Goal: Task Accomplishment & Management: Use online tool/utility

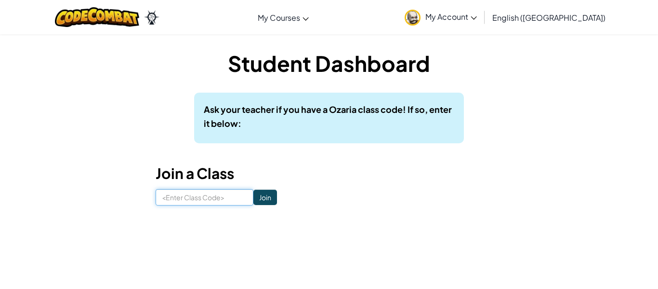
click at [185, 202] on input at bounding box center [205, 197] width 98 height 16
type input "SwimHairSick"
click at [252, 202] on input "SwimHairSick" at bounding box center [205, 197] width 98 height 16
click at [256, 199] on input "Join" at bounding box center [265, 196] width 24 height 15
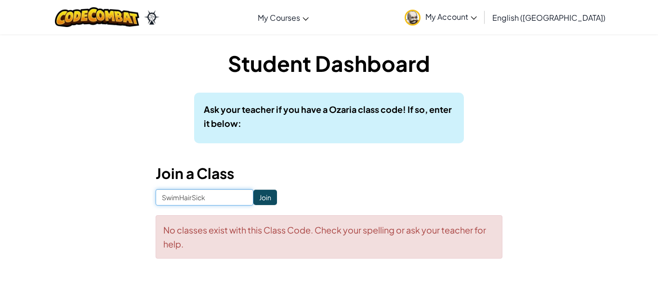
click at [236, 204] on input "SwimHairSick" at bounding box center [205, 197] width 98 height 16
type input "D"
type input "DryFoodSky"
click input "Join" at bounding box center [265, 196] width 24 height 15
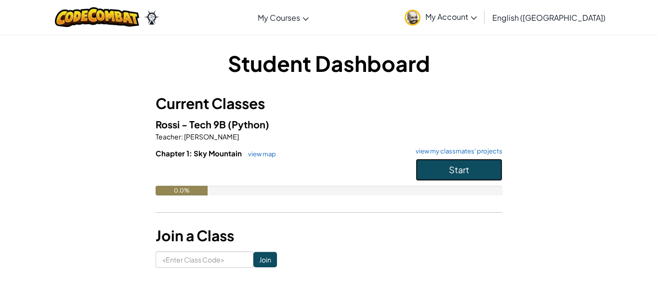
click at [442, 168] on button "Start" at bounding box center [459, 170] width 87 height 22
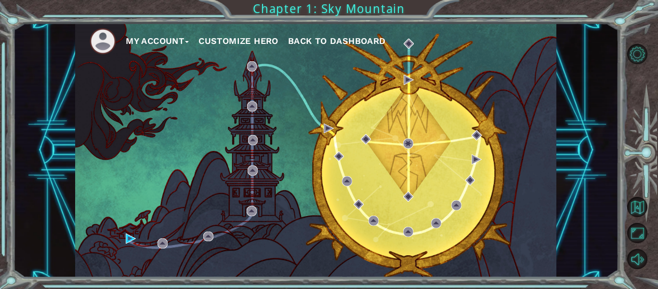
click at [384, 128] on div "My Account Customize Hero Back to Dashboard" at bounding box center [315, 150] width 481 height 254
click at [133, 239] on img at bounding box center [131, 238] width 10 height 10
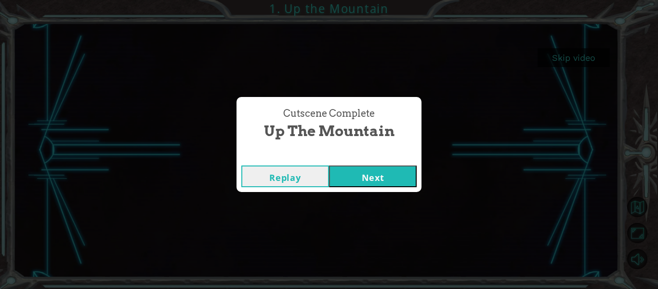
click at [351, 172] on button "Next" at bounding box center [373, 176] width 88 height 22
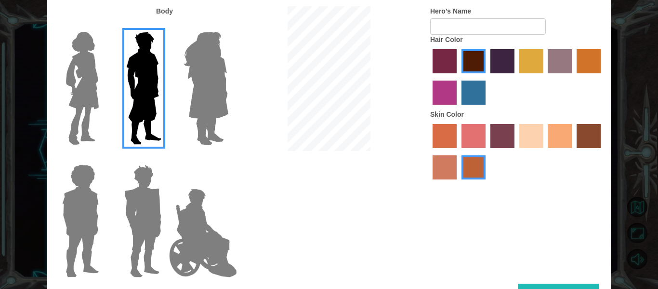
click at [205, 246] on img at bounding box center [203, 233] width 76 height 96
click at [228, 158] on input "Hero Jamie" at bounding box center [228, 158] width 0 height 0
click at [192, 239] on img at bounding box center [203, 233] width 76 height 96
click at [228, 158] on input "Hero Jamie" at bounding box center [228, 158] width 0 height 0
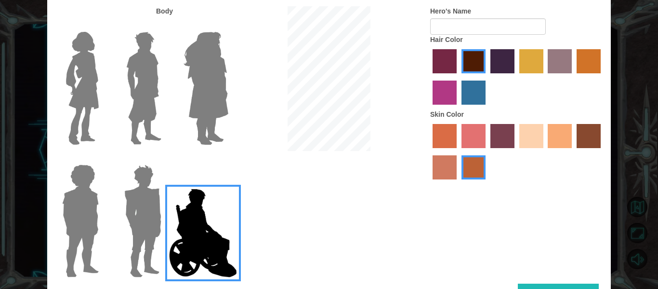
click at [518, 140] on div at bounding box center [516, 152] width 173 height 63
click at [535, 142] on label "sandy beach skin color" at bounding box center [531, 136] width 24 height 24
click at [516, 151] on input "sandy beach skin color" at bounding box center [516, 151] width 0 height 0
click at [569, 287] on button "Done" at bounding box center [558, 294] width 81 height 22
click at [557, 288] on button "Done" at bounding box center [558, 294] width 81 height 22
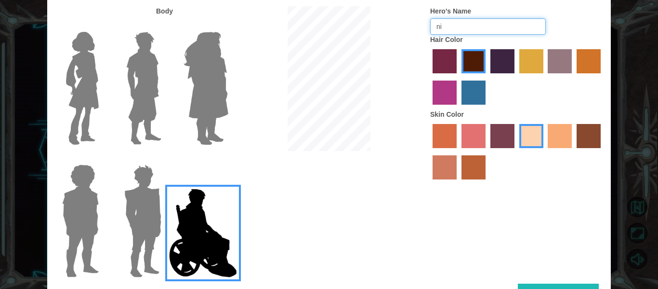
type input "n"
type input "67masonicecreamhair"
click at [577, 287] on button "Done" at bounding box center [558, 294] width 81 height 22
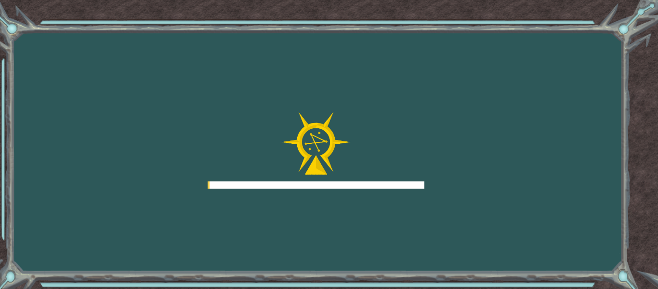
click at [582, 285] on div "Goals Error loading from server. Try refreshing the page. You'll need to join a…" at bounding box center [329, 144] width 658 height 289
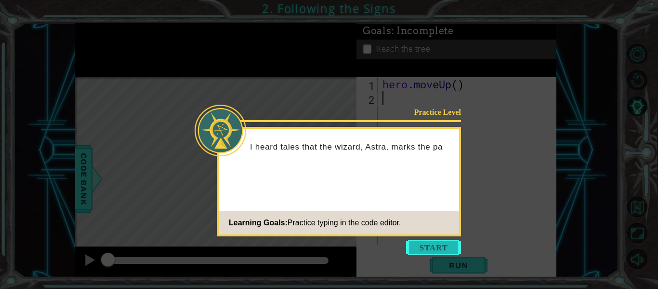
click at [445, 250] on button "Start" at bounding box center [433, 246] width 55 height 15
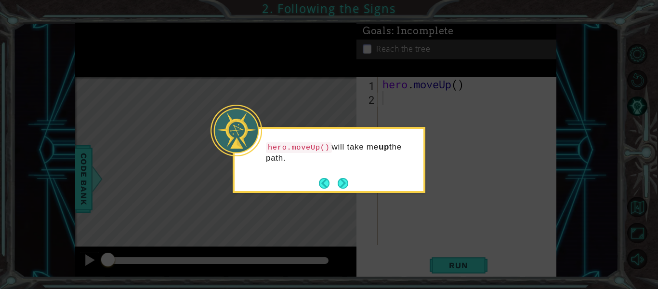
click at [458, 269] on icon at bounding box center [329, 144] width 658 height 289
click at [440, 202] on icon at bounding box center [329, 144] width 658 height 289
click at [340, 188] on button "Next" at bounding box center [343, 183] width 11 height 11
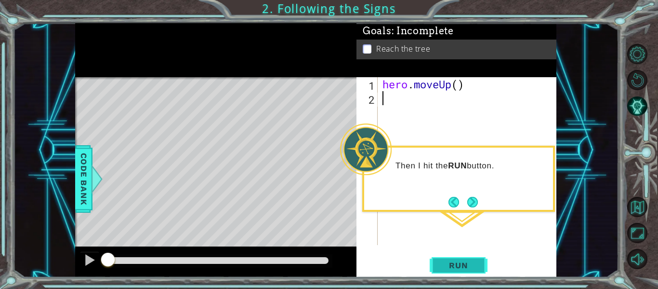
click at [476, 267] on span "Run" at bounding box center [458, 265] width 38 height 10
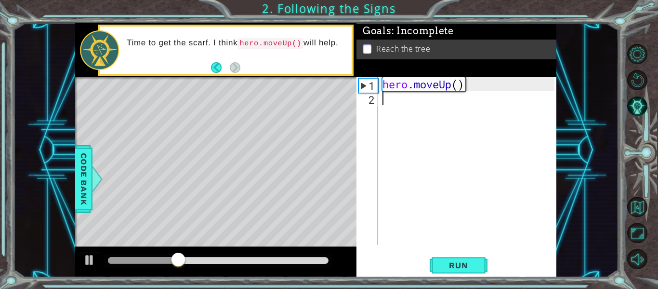
type textarea "hero.moveUp()"
click at [422, 99] on div "hero . moveUp ( )" at bounding box center [470, 175] width 179 height 196
paste textarea "[URL][DOMAIN_NAME]"
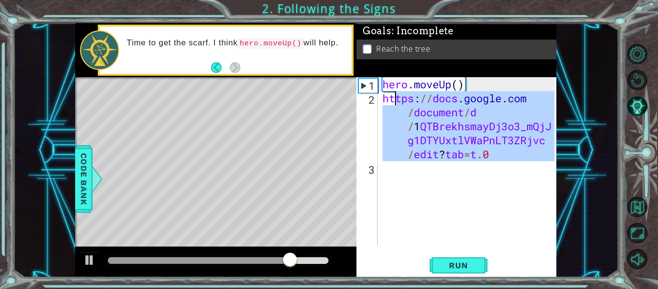
drag, startPoint x: 503, startPoint y: 166, endPoint x: 389, endPoint y: 101, distance: 131.2
click at [389, 101] on div "hero . moveUp ( ) https : // docs . google . com / document / d / 1 QTBrekhsmay…" at bounding box center [470, 175] width 179 height 196
type textarea "h"
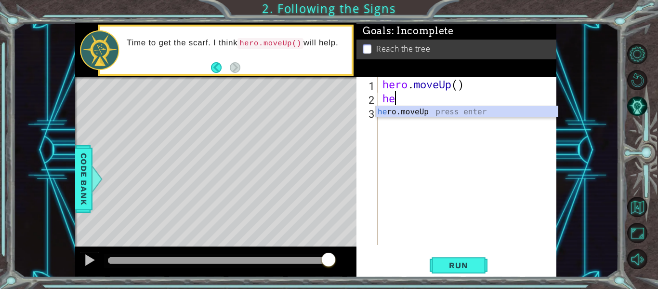
scroll to position [0, 0]
type textarea "hero"
click at [394, 114] on div "hero .moveUp press enter" at bounding box center [467, 123] width 182 height 35
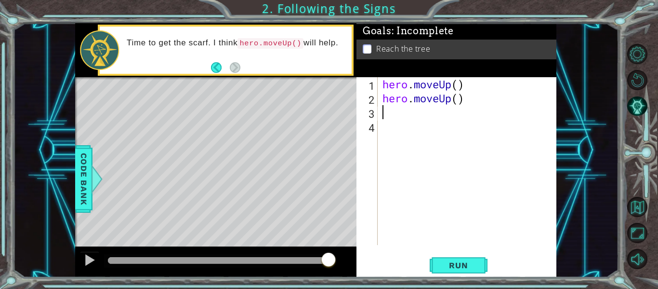
scroll to position [0, 0]
click at [458, 262] on span "Run" at bounding box center [458, 265] width 38 height 10
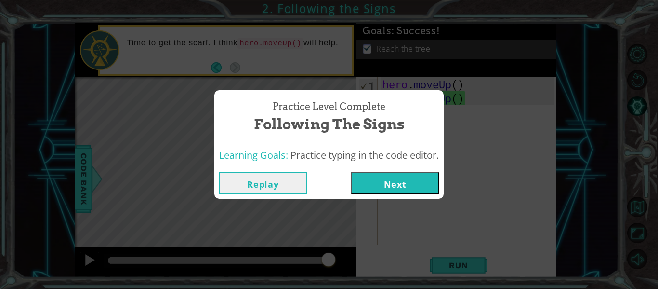
click at [382, 180] on button "Next" at bounding box center [395, 183] width 88 height 22
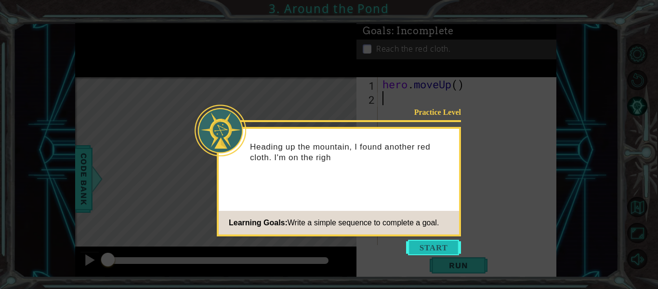
click at [447, 253] on button "Start" at bounding box center [433, 246] width 55 height 15
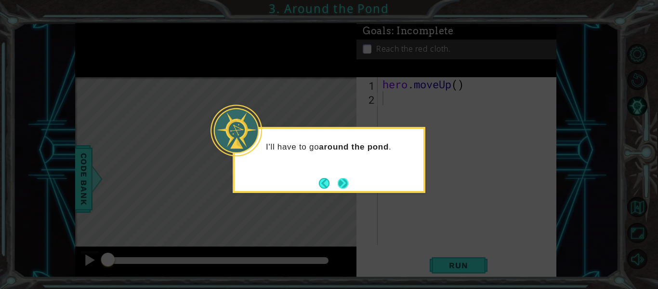
click at [342, 179] on button "Next" at bounding box center [343, 183] width 11 height 11
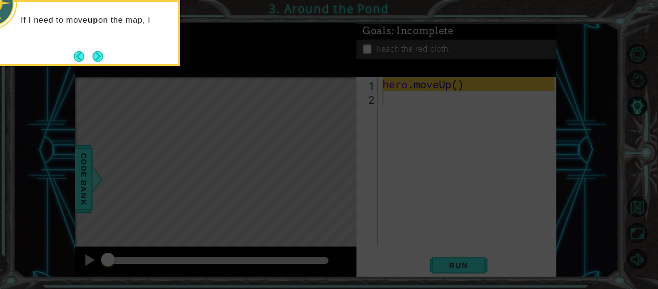
click at [457, 273] on icon at bounding box center [329, 43] width 658 height 491
click at [95, 56] on button "Next" at bounding box center [98, 56] width 11 height 11
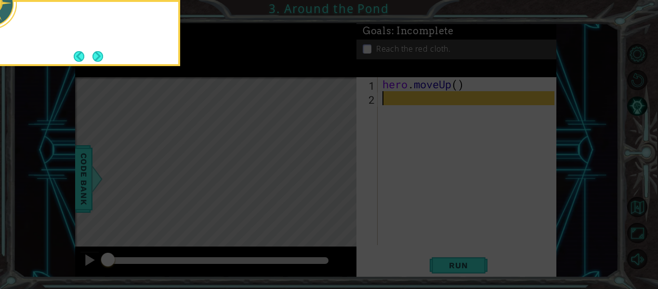
click at [95, 53] on button "Next" at bounding box center [98, 56] width 11 height 11
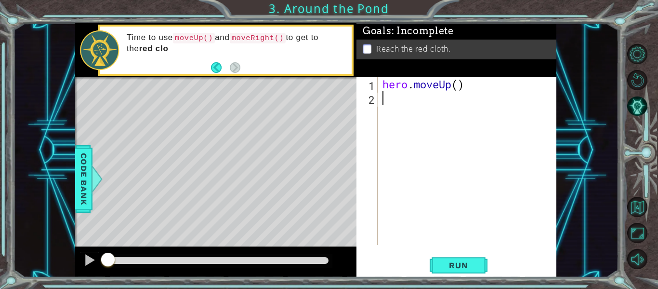
click at [461, 88] on div "hero . moveUp ( )" at bounding box center [470, 175] width 179 height 196
type textarea "hero.moveUp(2)"
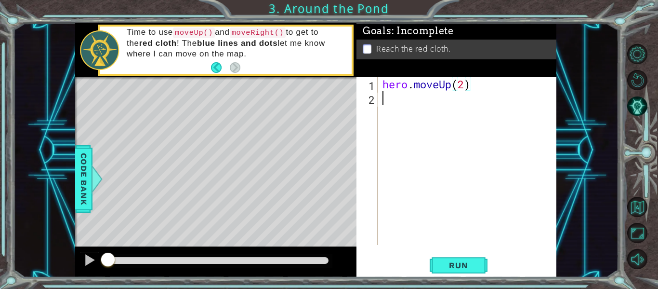
click at [413, 105] on div "hero . moveUp ( 2 )" at bounding box center [470, 175] width 179 height 196
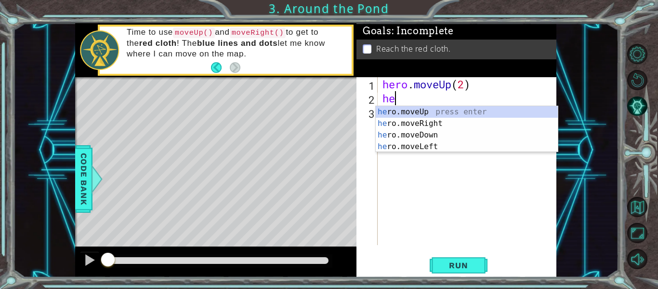
type textarea "her"
click at [428, 124] on div "her o.moveUp press enter her o.moveRight press enter her o.moveDown press enter…" at bounding box center [467, 140] width 182 height 69
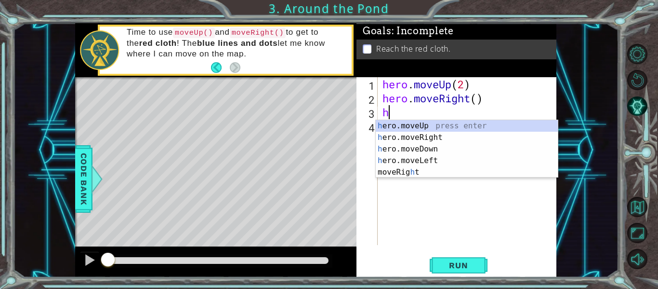
type textarea "her"
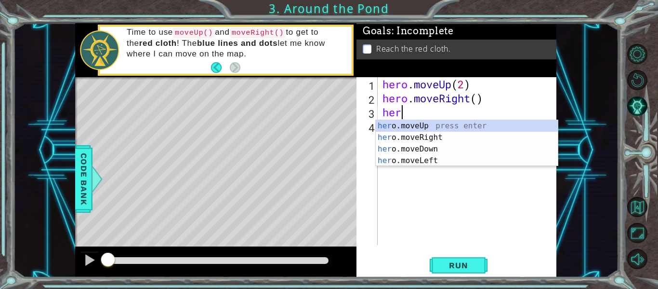
scroll to position [0, 0]
click at [442, 123] on div "her o.moveUp press enter her o.moveRight press enter her o.moveDown press enter…" at bounding box center [467, 154] width 182 height 69
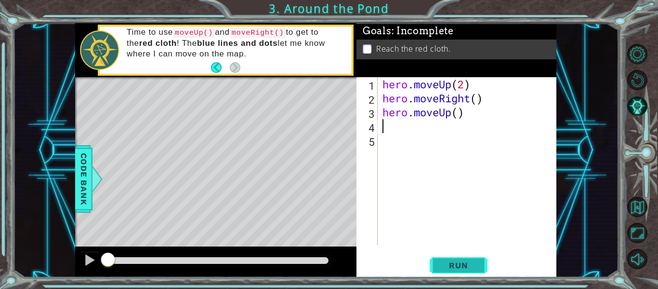
click at [451, 259] on button "Run" at bounding box center [459, 265] width 58 height 20
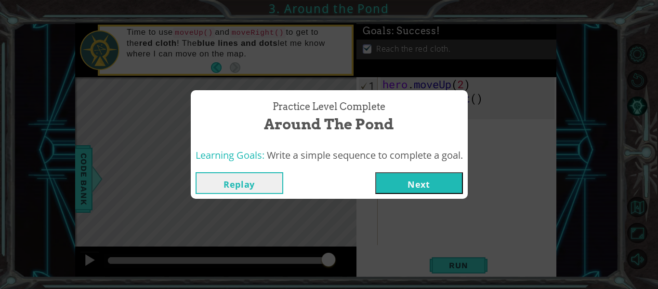
click at [449, 176] on button "Next" at bounding box center [419, 183] width 88 height 22
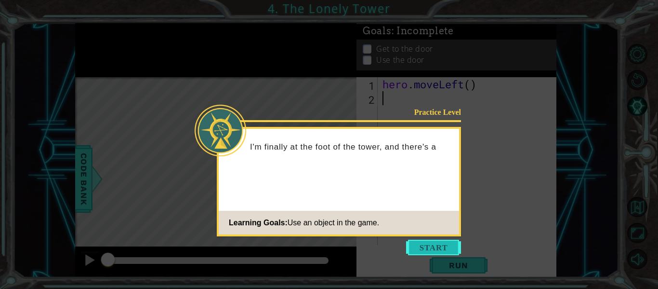
click at [440, 247] on button "Start" at bounding box center [433, 246] width 55 height 15
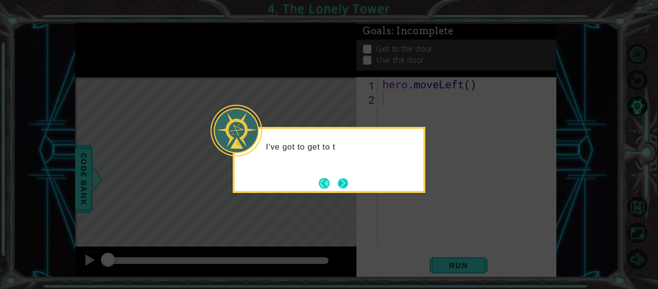
click at [348, 188] on button "Next" at bounding box center [343, 183] width 11 height 11
click at [347, 181] on button "Next" at bounding box center [343, 183] width 11 height 11
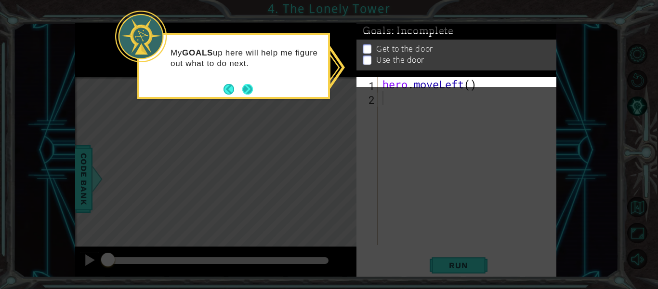
click at [247, 90] on button "Next" at bounding box center [247, 89] width 11 height 11
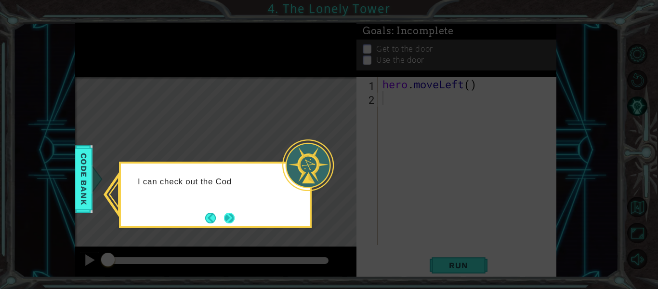
click at [224, 222] on button "Next" at bounding box center [229, 217] width 11 height 11
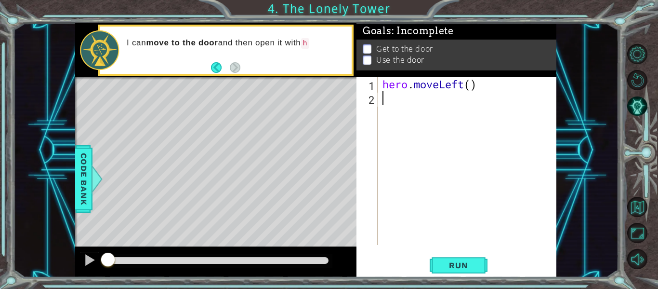
click at [474, 89] on div "hero . moveLeft ( )" at bounding box center [470, 175] width 179 height 196
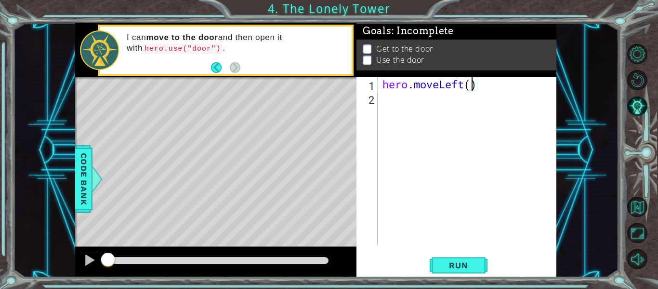
type textarea "hero.moveLeft(2)"
click at [427, 98] on div "hero . moveLeft ( 2 )" at bounding box center [470, 175] width 179 height 196
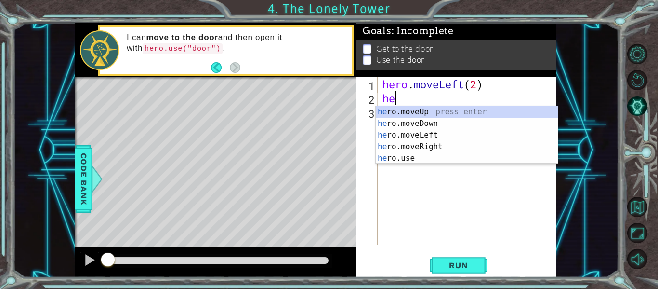
type textarea "her"
click at [461, 118] on div "her o.moveUp press enter her o.moveDown press enter her o.moveLeft press enter …" at bounding box center [467, 146] width 182 height 81
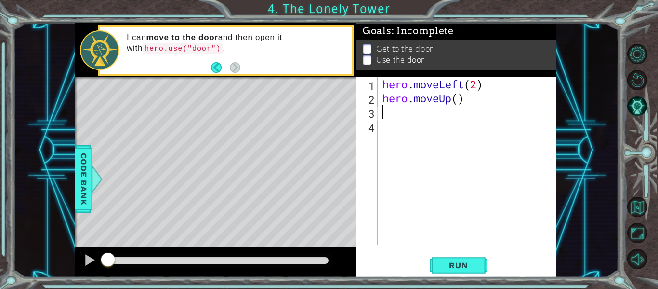
scroll to position [0, 0]
click at [465, 101] on div "hero . moveLeft ( 2 ) hero . moveUp ( )" at bounding box center [470, 175] width 179 height 196
click at [457, 99] on div "hero . moveLeft ( 2 ) hero . moveUp ( )" at bounding box center [470, 175] width 179 height 196
type textarea "hero.moveUp(2)"
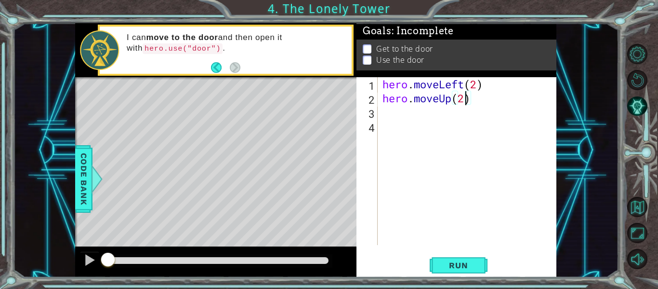
click at [426, 112] on div "hero . moveLeft ( 2 ) hero . moveUp ( 2 )" at bounding box center [470, 175] width 179 height 196
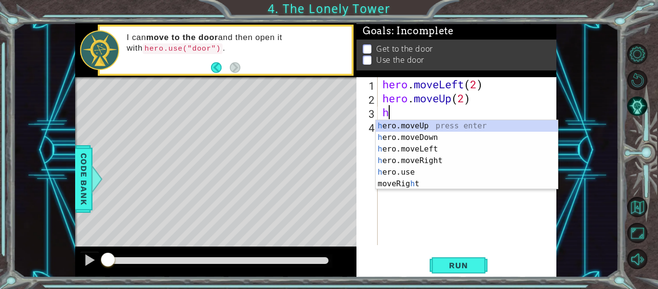
type textarea "her"
click at [451, 162] on div "her o.moveUp press enter her o.moveDown press enter her o.moveLeft press enter …" at bounding box center [467, 160] width 182 height 81
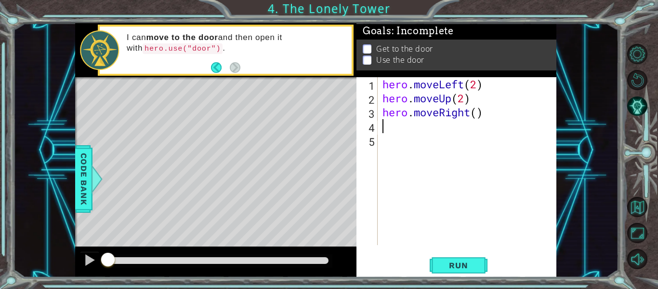
click at [471, 116] on div "hero . moveLeft ( 2 ) hero . moveUp ( 2 ) hero . moveRight ( )" at bounding box center [470, 175] width 179 height 196
click at [474, 110] on div "hero . moveLeft ( 2 ) hero . moveUp ( 2 ) hero . moveRight ( )" at bounding box center [470, 175] width 179 height 196
click at [478, 114] on div "hero . moveLeft ( 2 ) hero . moveUp ( 2 ) hero . moveRight ( )" at bounding box center [470, 175] width 179 height 196
type textarea "hero.moveRight(2)"
click at [466, 263] on span "Run" at bounding box center [458, 265] width 38 height 10
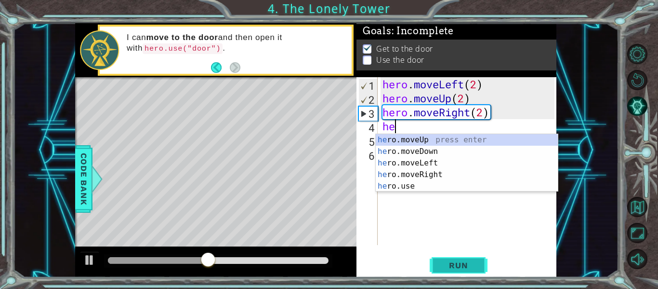
type textarea "her"
click at [475, 144] on div "her o.moveUp press enter her o.moveDown press enter her o.moveLeft press enter …" at bounding box center [467, 174] width 182 height 81
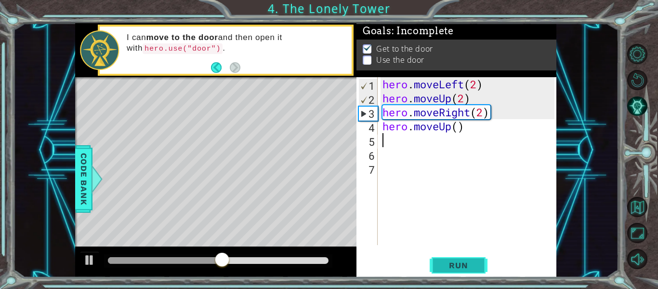
click at [464, 258] on button "Run" at bounding box center [459, 265] width 58 height 20
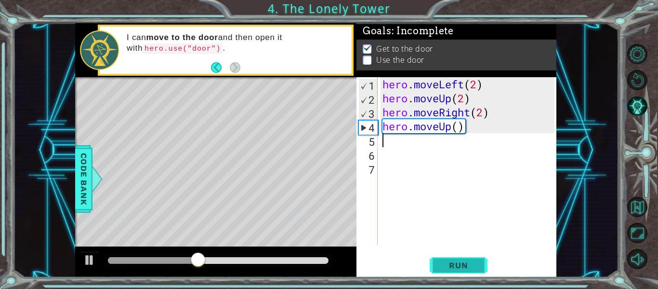
click at [475, 269] on span "Run" at bounding box center [458, 265] width 38 height 10
type textarea "hero"
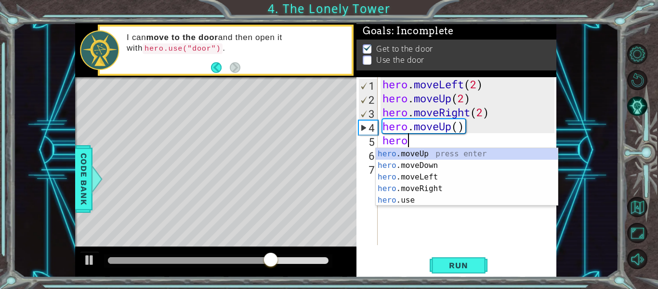
click at [437, 209] on div "hero . moveLeft ( 2 ) hero . moveUp ( 2 ) hero . moveRight ( 2 ) hero . moveUp …" at bounding box center [470, 175] width 179 height 196
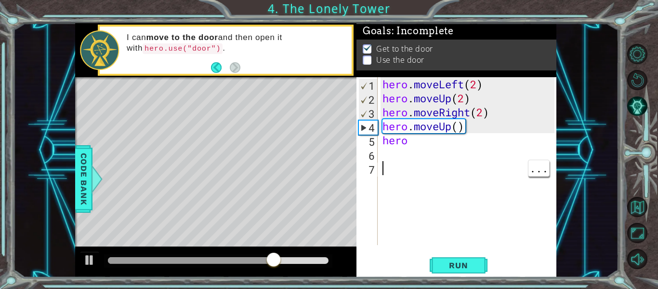
scroll to position [0, 0]
click at [427, 146] on div "hero . moveLeft ( 2 ) hero . moveUp ( 2 ) hero . moveRight ( 2 ) hero . moveUp …" at bounding box center [470, 175] width 179 height 196
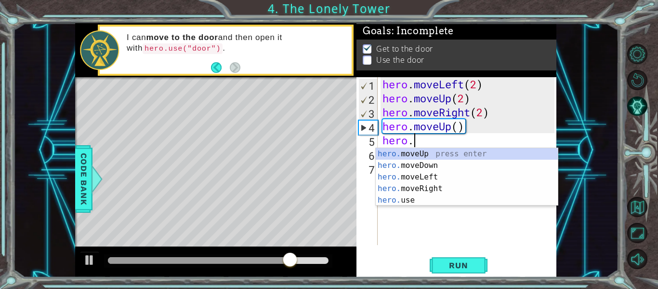
scroll to position [0, 1]
click at [448, 202] on div "hero. moveUp press enter hero. moveDown press enter hero. moveLeft press enter …" at bounding box center [467, 188] width 182 height 81
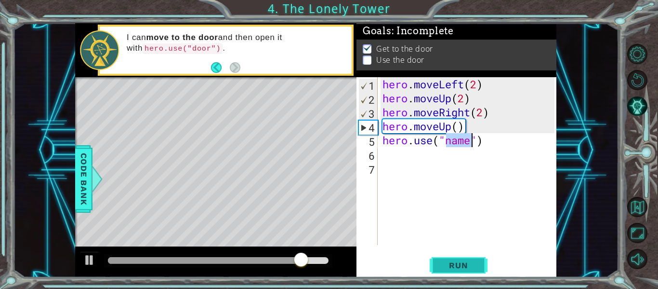
click at [464, 266] on span "Run" at bounding box center [458, 265] width 38 height 10
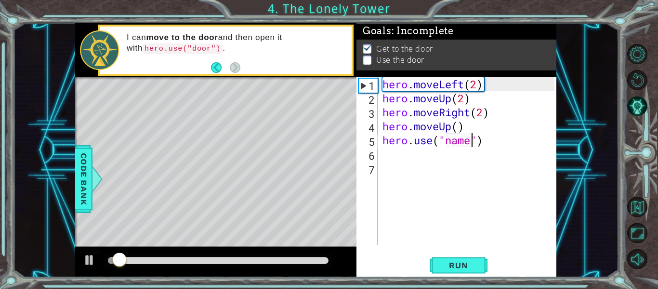
click at [462, 146] on div "hero . moveLeft ( 2 ) hero . moveUp ( 2 ) hero . moveRight ( 2 ) hero . moveUp …" at bounding box center [470, 175] width 179 height 196
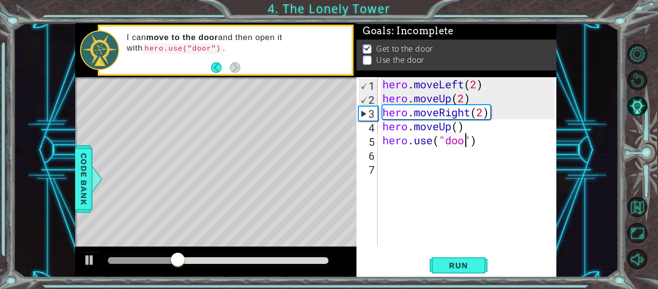
scroll to position [0, 4]
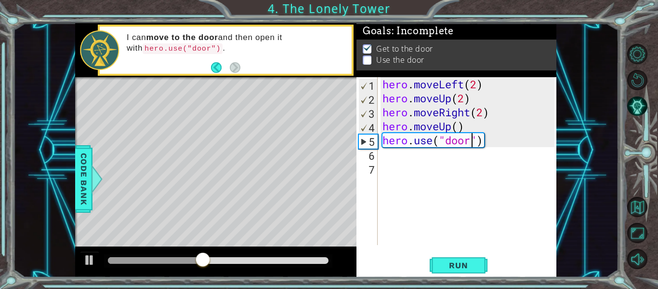
click at [440, 128] on div "hero . moveLeft ( 2 ) hero . moveUp ( 2 ) hero . moveRight ( 2 ) hero . moveUp …" at bounding box center [470, 175] width 179 height 196
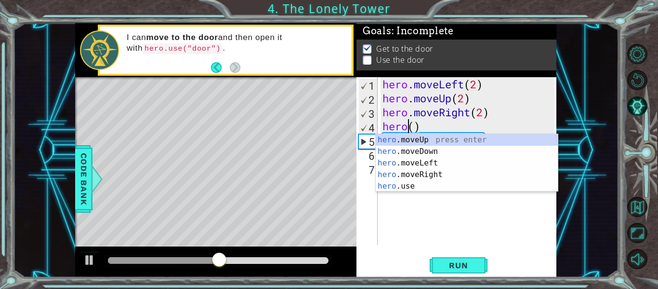
click at [429, 130] on div "hero . moveLeft ( 2 ) hero . moveUp ( 2 ) hero . moveRight ( 2 ) hero ( ) hero …" at bounding box center [470, 175] width 179 height 196
type textarea "h"
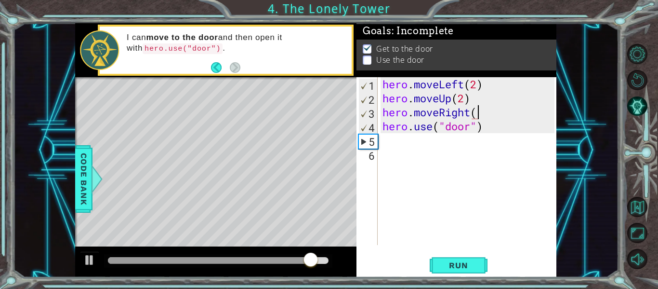
scroll to position [0, 4]
type textarea "hero.moveRight(2)"
click at [456, 264] on span "Run" at bounding box center [458, 265] width 38 height 10
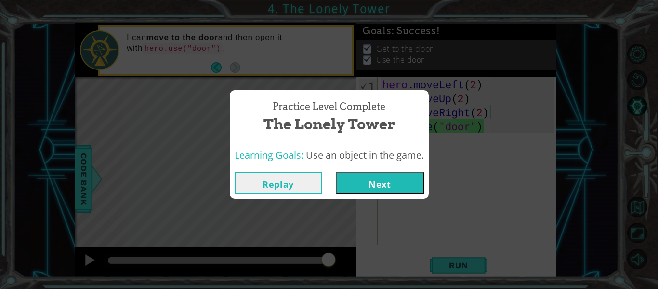
click at [422, 179] on button "Next" at bounding box center [380, 183] width 88 height 22
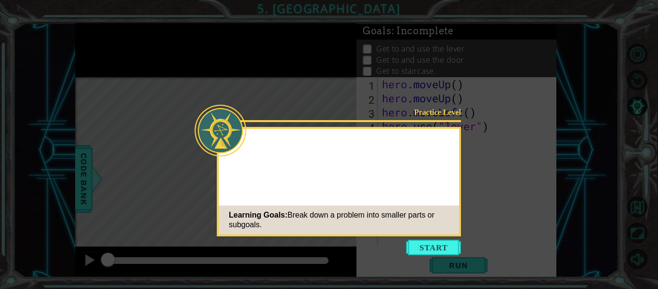
click at [442, 240] on button "Start" at bounding box center [433, 246] width 55 height 15
click at [441, 246] on icon at bounding box center [329, 144] width 658 height 289
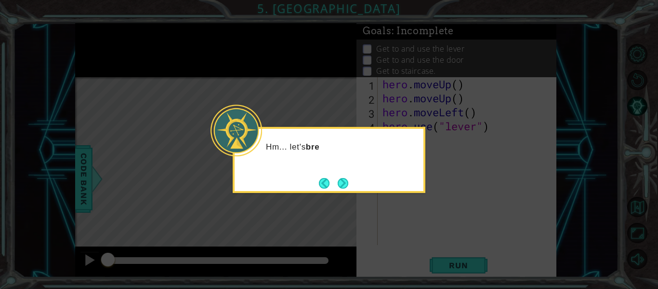
click at [353, 194] on icon at bounding box center [329, 144] width 658 height 289
click at [352, 183] on div "Hm... let's break down" at bounding box center [329, 160] width 193 height 66
click at [347, 187] on button "Next" at bounding box center [343, 183] width 11 height 11
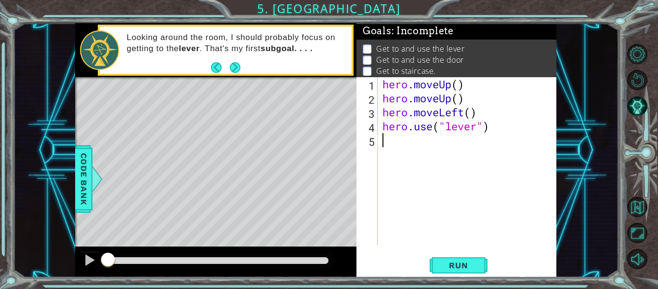
click at [451, 93] on div "hero . moveUp ( ) hero . moveUp ( ) hero . moveLeft ( ) hero . use ( "lever" )" at bounding box center [470, 175] width 179 height 196
click at [457, 86] on div "hero . moveUp ( ) hero . moveUp ( ) hero . moveLeft ( ) hero . use ( "lever" )" at bounding box center [470, 175] width 179 height 196
click at [459, 101] on div "hero . moveUp ( 2 ) hero . moveUp ( ) hero . moveLeft ( ) hero . use ( "lever" )" at bounding box center [470, 175] width 179 height 196
click at [445, 97] on div "hero . moveUp ( 2 ) hero . moveUp ( ) hero . moveLeft ( ) hero . use ( "lever" )" at bounding box center [470, 175] width 179 height 196
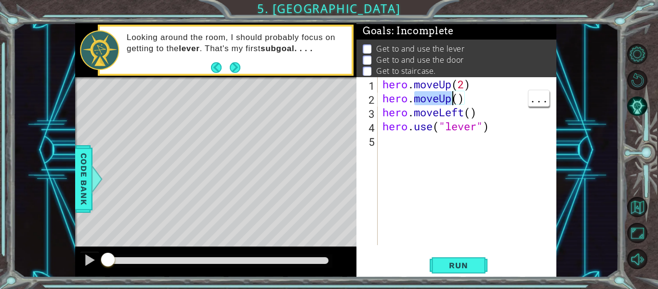
scroll to position [0, 1]
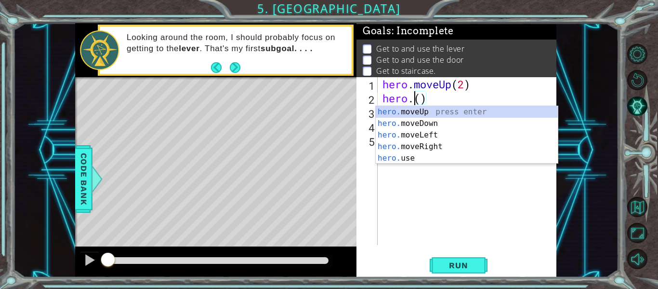
click at [400, 149] on div "hero. moveUp press enter hero. moveDown press enter hero. moveLeft press enter …" at bounding box center [467, 146] width 182 height 81
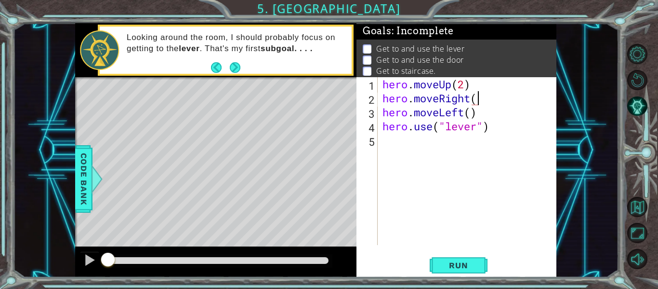
scroll to position [0, 4]
click at [447, 122] on div "hero . moveUp ( 2 ) hero . moveRight ( 1 ) hero . moveLeft ( ) hero . use ( "le…" at bounding box center [470, 175] width 179 height 196
drag, startPoint x: 498, startPoint y: 129, endPoint x: 422, endPoint y: 131, distance: 76.6
click at [422, 131] on div "hero . moveUp ( 2 ) hero . moveRight ( 1 ) hero . moveLeft ( ) hero . use ( "le…" at bounding box center [470, 175] width 179 height 196
drag, startPoint x: 483, startPoint y: 113, endPoint x: 384, endPoint y: 110, distance: 99.8
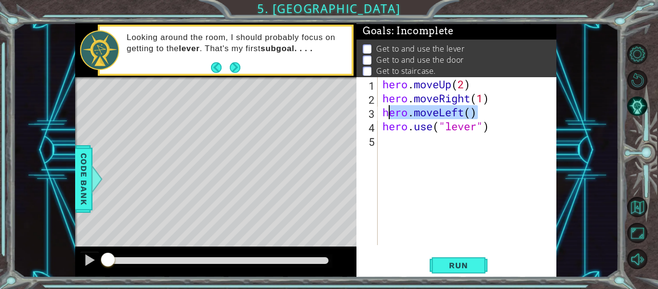
click at [384, 110] on div "hero . moveUp ( 2 ) hero . moveRight ( 1 ) hero . moveLeft ( ) hero . use ( "le…" at bounding box center [470, 175] width 179 height 196
type textarea "hero.moveLeft()"
type textarea "hero.moveRight(1)"
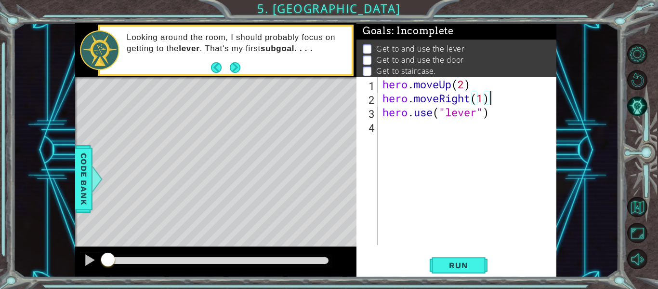
click at [440, 133] on div "hero . moveUp ( 2 ) hero . moveRight ( 1 ) hero . use ( "lever" )" at bounding box center [470, 175] width 179 height 196
click at [475, 271] on button "Run" at bounding box center [459, 265] width 58 height 20
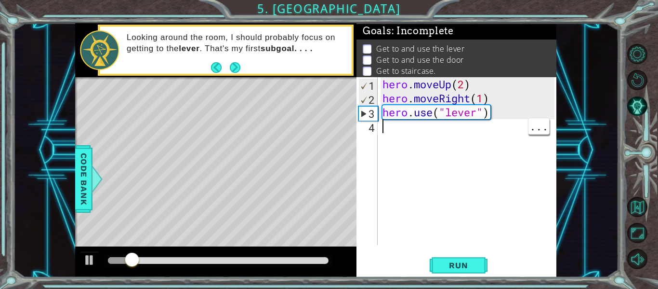
click at [460, 98] on div "hero . moveUp ( 2 ) hero . moveRight ( 1 ) hero . use ( "lever" )" at bounding box center [470, 175] width 179 height 196
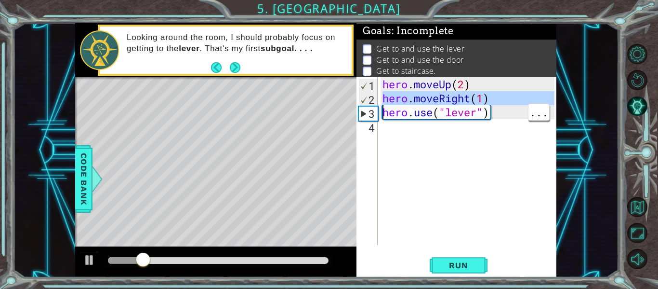
click at [458, 103] on div "hero . moveUp ( 2 ) hero . moveRight ( 1 ) hero . use ( "lever" )" at bounding box center [470, 175] width 179 height 196
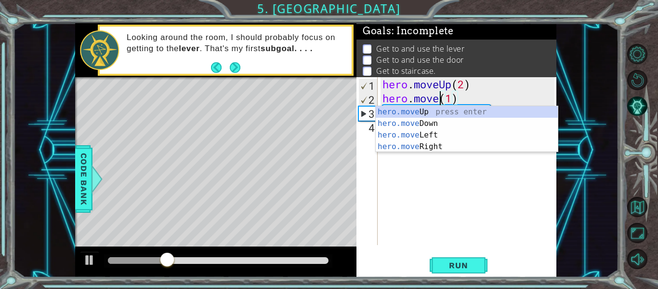
click at [472, 139] on div "hero.move Up press enter hero.move Down press enter hero.move Left press enter …" at bounding box center [467, 140] width 182 height 69
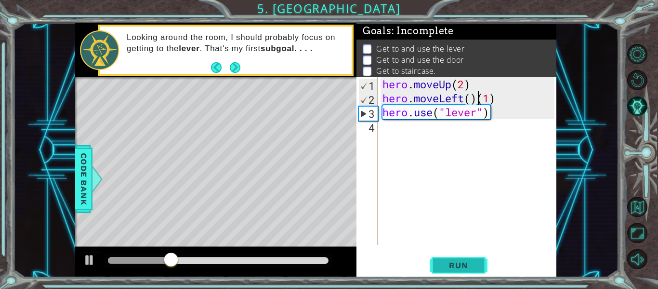
click at [473, 270] on button "Run" at bounding box center [459, 265] width 58 height 20
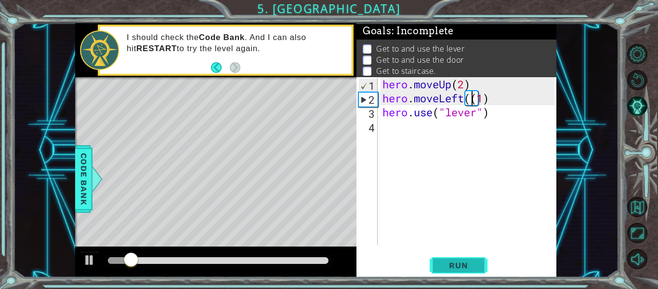
type textarea "hero.moveLeft(1)"
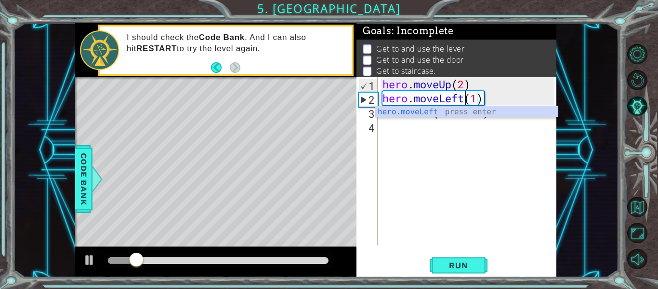
click at [470, 102] on div "hero . moveUp ( 2 ) hero . moveLeft ( 1 ) hero . use ( "lever" )" at bounding box center [470, 175] width 179 height 196
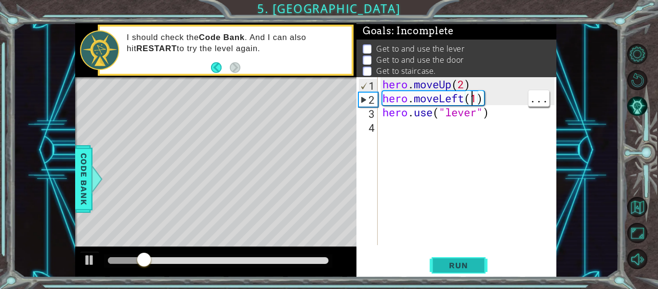
click at [438, 263] on button "Run" at bounding box center [459, 265] width 58 height 20
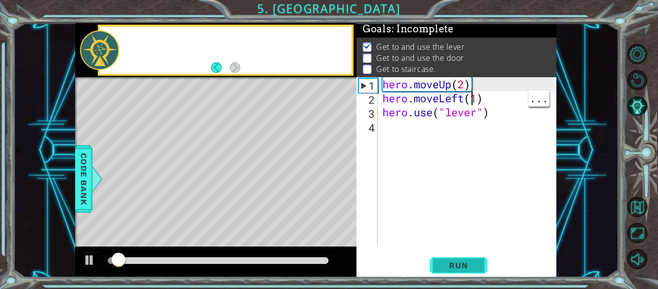
scroll to position [2, 0]
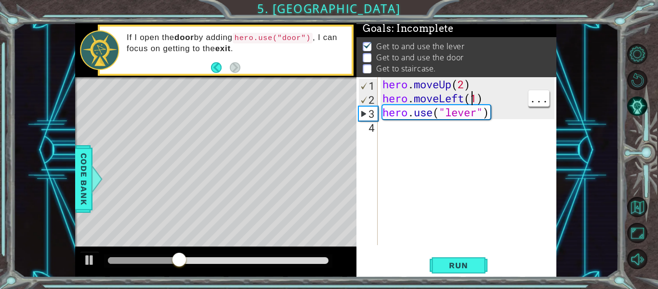
click at [401, 130] on div "hero . moveUp ( 2 ) hero . moveLeft ( 1 ) hero . use ( "lever" )" at bounding box center [470, 175] width 179 height 196
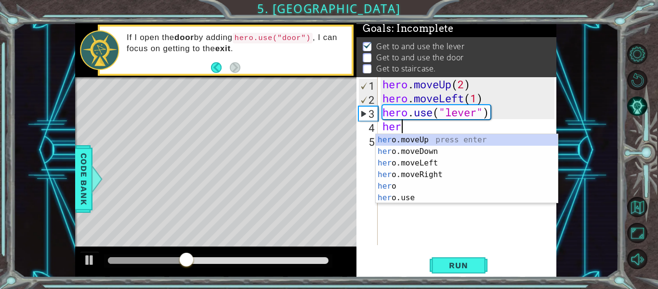
scroll to position [0, 0]
type textarea "hero"
click at [456, 188] on div "hero press enter hero .moveUp press enter hero .moveDown press enter hero .move…" at bounding box center [467, 180] width 182 height 93
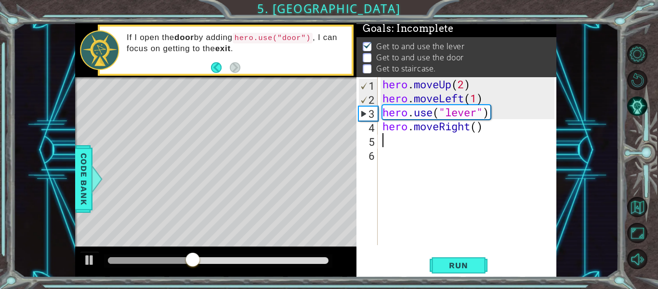
scroll to position [0, 0]
click at [479, 131] on div "hero . moveUp ( 2 ) hero . moveLeft ( 1 ) hero . use ( "lever" ) hero . moveRig…" at bounding box center [470, 175] width 179 height 196
type textarea "hero.moveRight(3)"
click at [466, 267] on span "Run" at bounding box center [458, 265] width 38 height 10
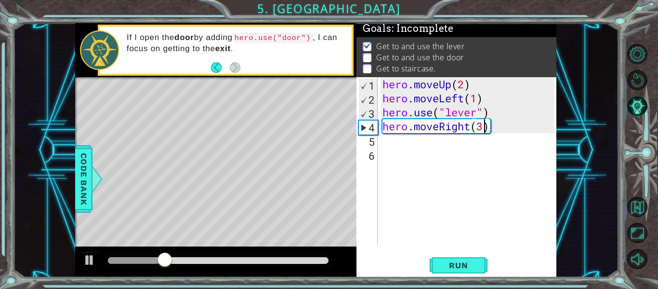
click at [464, 141] on div "hero . moveUp ( 2 ) hero . moveLeft ( 1 ) hero . use ( "lever" ) hero . moveRig…" at bounding box center [470, 175] width 179 height 196
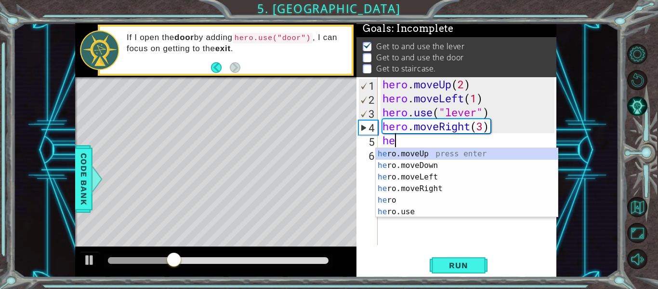
type textarea "her"
click at [456, 217] on div "hero . moveUp ( 2 ) hero . moveLeft ( 1 ) hero . use ( "lever" ) hero . moveRig…" at bounding box center [470, 175] width 179 height 196
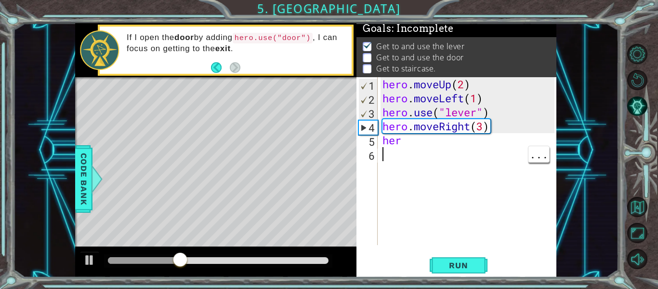
scroll to position [0, 0]
click at [462, 141] on div "hero . moveUp ( 2 ) hero . moveLeft ( 1 ) hero . use ( "lever" ) hero . moveRig…" at bounding box center [470, 175] width 179 height 196
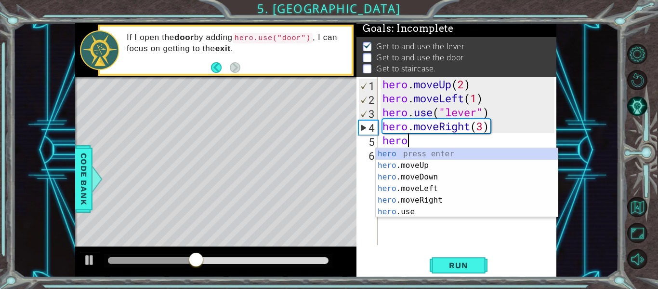
click at [447, 212] on div "hero press enter hero .moveUp press enter hero .moveDown press enter hero .move…" at bounding box center [467, 194] width 182 height 93
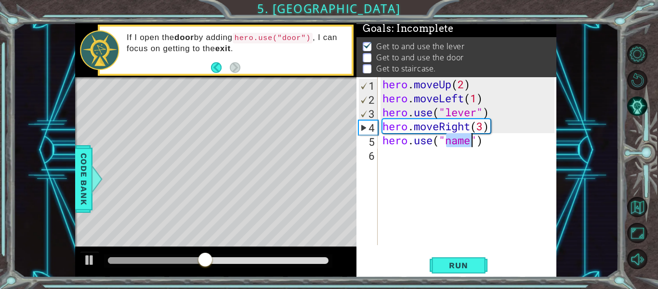
click at [465, 146] on div "hero . moveUp ( 2 ) hero . moveLeft ( 1 ) hero . use ( "lever" ) hero . moveRig…" at bounding box center [470, 175] width 179 height 196
type textarea "hero.use("door")"
click at [414, 154] on div "hero . moveUp ( 2 ) hero . moveLeft ( 1 ) hero . use ( "lever" ) hero . moveRig…" at bounding box center [470, 175] width 179 height 196
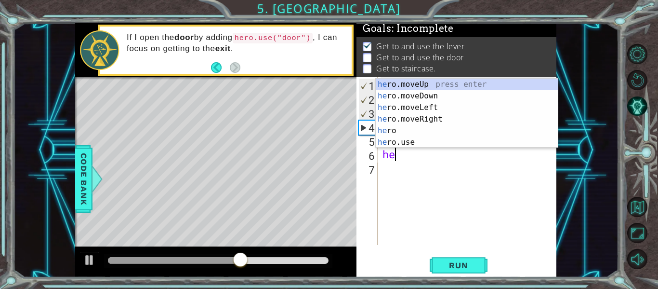
scroll to position [0, 0]
type textarea "hero"
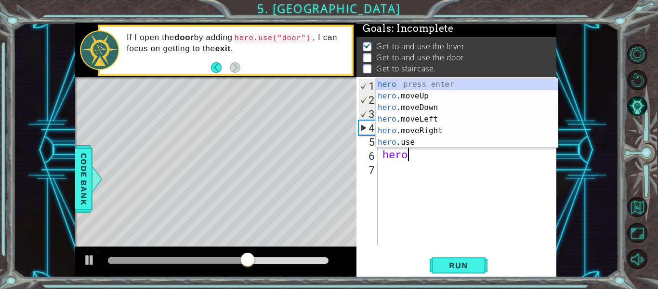
click at [460, 131] on div "hero press enter hero .moveUp press enter hero .moveDown press enter hero .move…" at bounding box center [467, 125] width 182 height 93
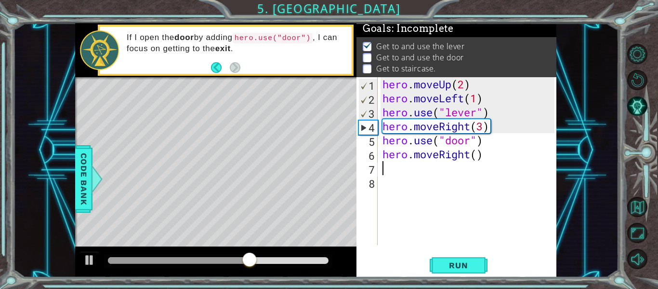
scroll to position [0, 0]
click at [480, 157] on div "hero . moveUp ( 2 ) hero . moveLeft ( 1 ) hero . use ( "lever" ) hero . moveRig…" at bounding box center [470, 175] width 179 height 196
type textarea "hero.moveRight(3)"
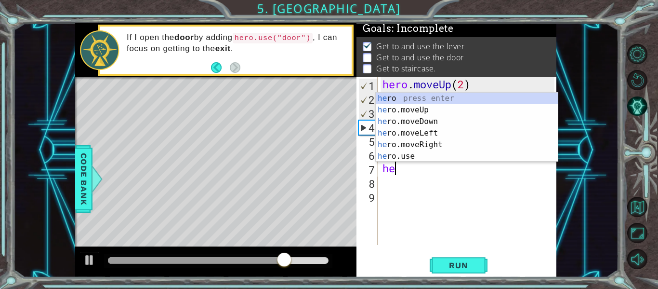
type textarea "her"
click at [462, 111] on div "her o press enter her o.moveUp press enter her o.moveDown press enter her o.mov…" at bounding box center [467, 139] width 182 height 93
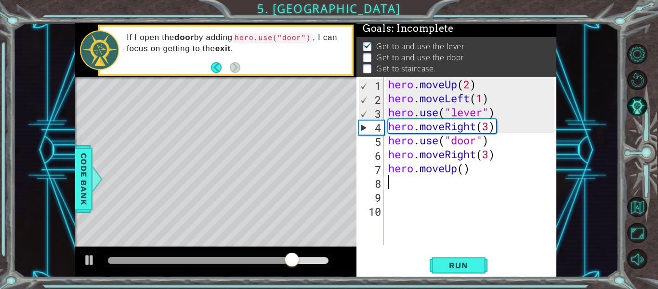
scroll to position [0, 0]
click at [464, 175] on div "hero . moveUp ( 2 ) hero . moveLeft ( 1 ) hero . use ( "lever" ) hero . moveRig…" at bounding box center [472, 175] width 173 height 196
type textarea "hero.moveUp(1)"
click at [436, 177] on div "hero . moveUp ( 2 ) hero . moveLeft ( 1 ) hero . use ( "lever" ) hero . moveRig…" at bounding box center [472, 175] width 173 height 196
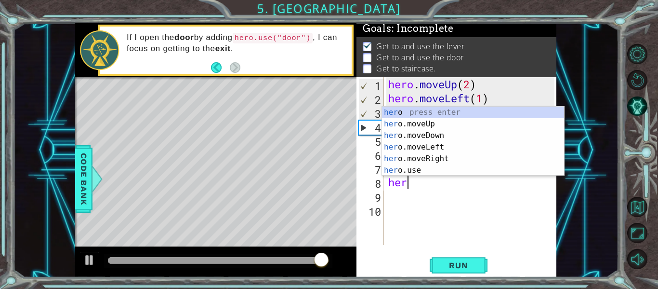
scroll to position [0, 0]
click at [447, 172] on div "hero press enter hero .moveUp press enter hero .moveDown press enter hero .move…" at bounding box center [473, 152] width 182 height 93
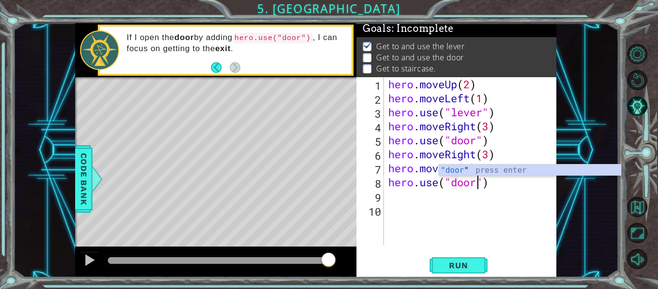
scroll to position [0, 4]
click at [473, 267] on span "Run" at bounding box center [458, 265] width 38 height 10
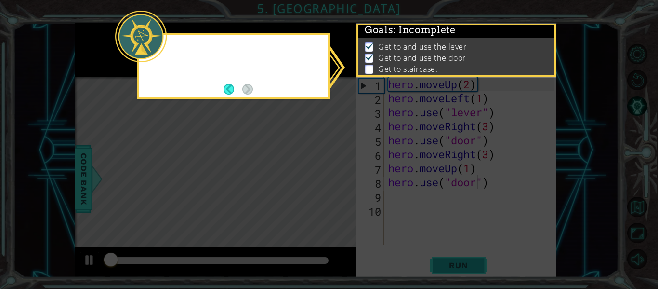
scroll to position [2, 0]
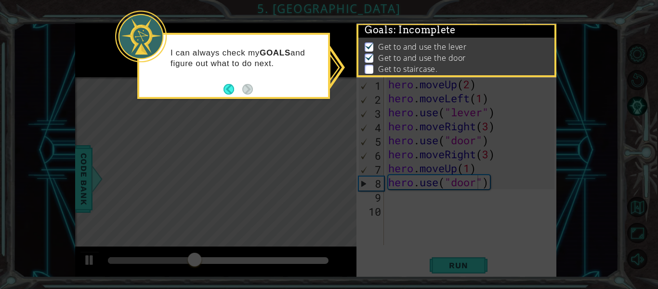
click at [215, 121] on icon at bounding box center [329, 144] width 658 height 289
click at [229, 92] on button "Back" at bounding box center [233, 89] width 19 height 11
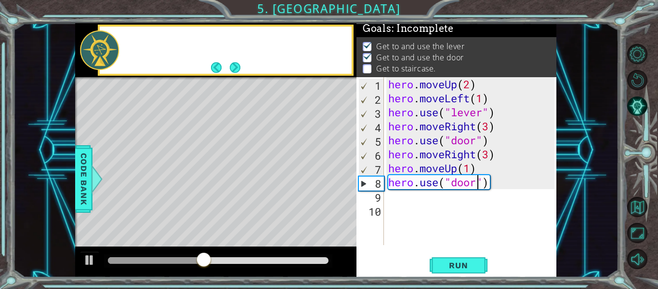
scroll to position [1, 0]
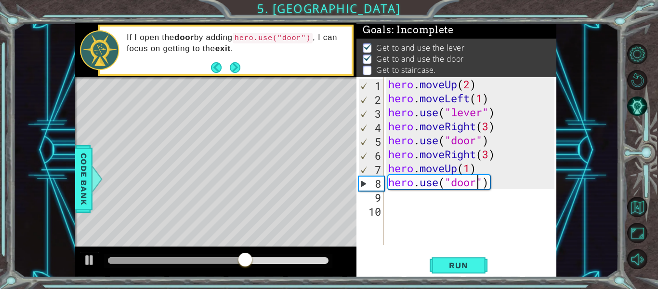
click at [381, 153] on div "6" at bounding box center [371, 155] width 25 height 14
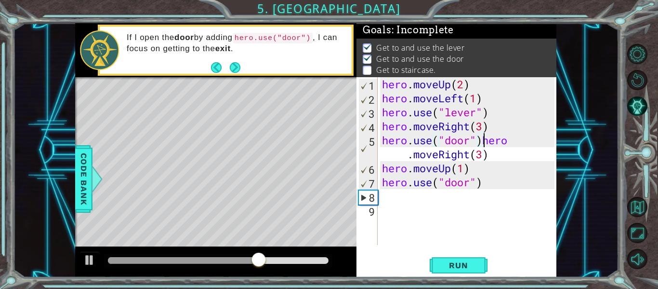
type textarea "hero.moveRight(3)"
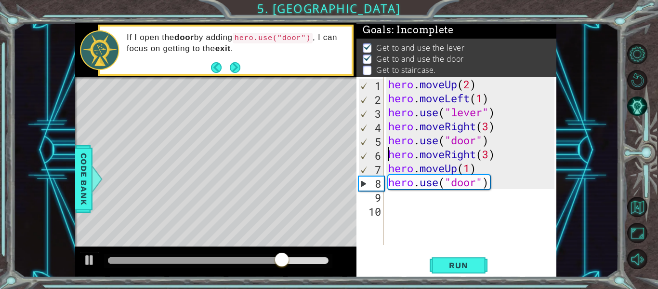
click at [501, 158] on div "hero . moveUp ( 2 ) hero . moveLeft ( 1 ) hero . use ( "lever" ) hero . moveRig…" at bounding box center [472, 175] width 173 height 196
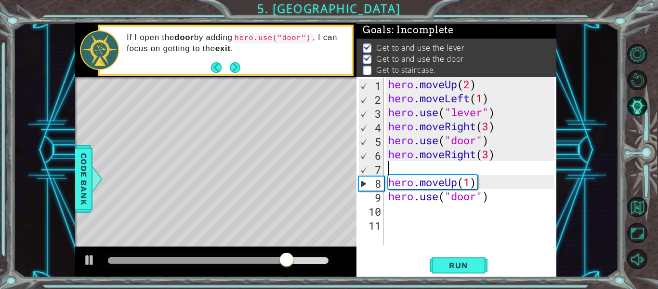
scroll to position [0, 0]
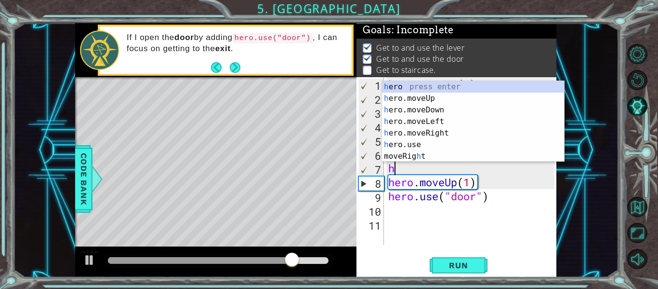
type textarea "her"
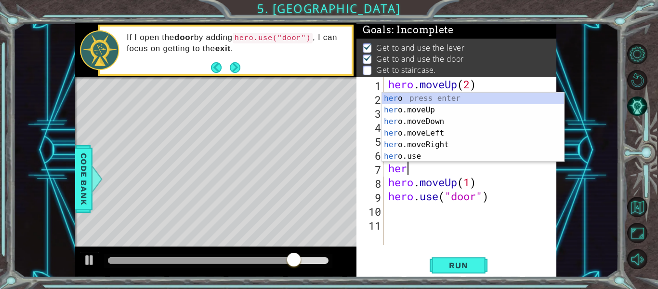
scroll to position [0, 0]
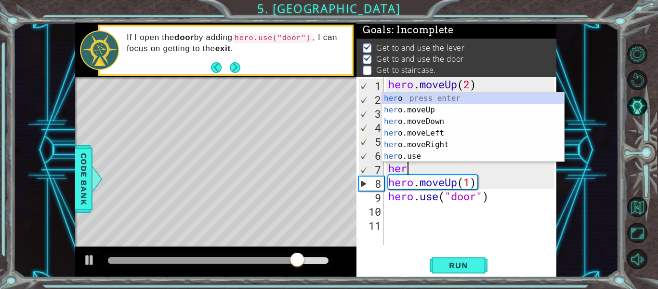
click at [470, 110] on div "her o press enter her o.moveUp press enter her o.moveDown press enter her o.mov…" at bounding box center [473, 139] width 182 height 93
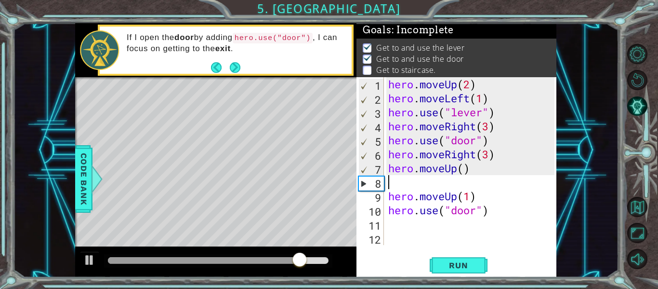
scroll to position [0, 0]
type textarea "]"
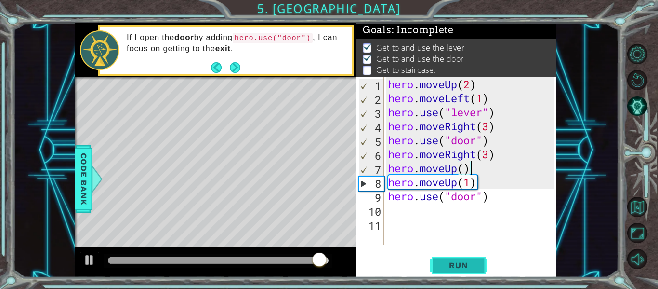
click at [474, 269] on span "Run" at bounding box center [458, 265] width 38 height 10
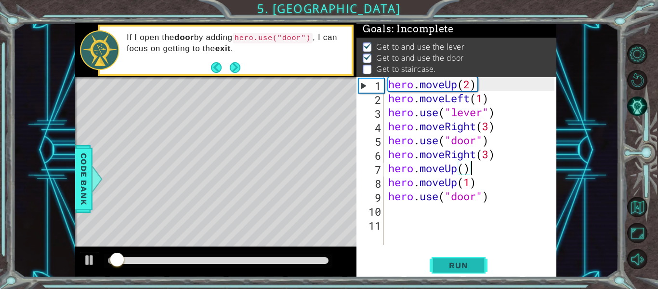
scroll to position [2, 0]
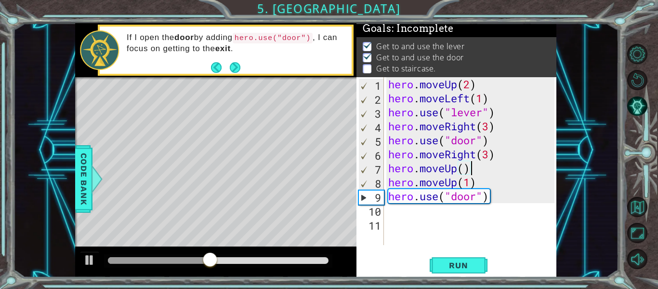
click at [465, 171] on div "hero . moveUp ( 2 ) hero . moveLeft ( 1 ) hero . use ( "lever" ) hero . moveRig…" at bounding box center [472, 175] width 173 height 196
click at [476, 168] on div "hero . moveUp ( 2 ) hero . moveLeft ( 1 ) hero . use ( "lever" ) hero . moveRig…" at bounding box center [472, 175] width 173 height 196
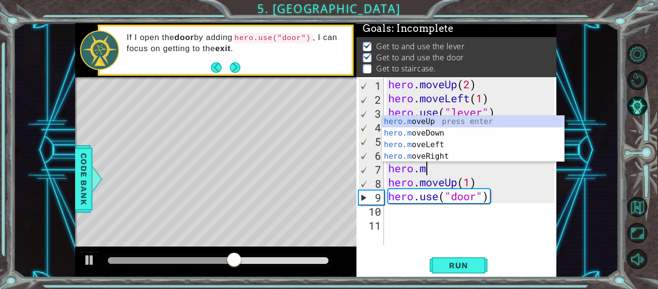
type textarea "hero."
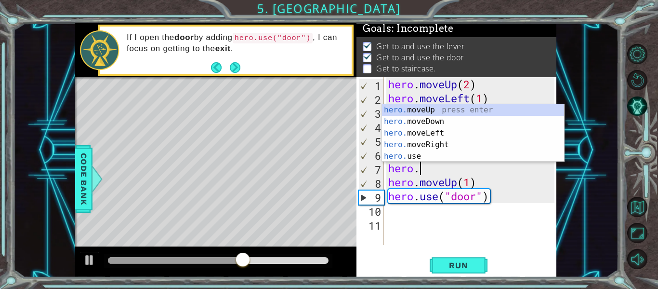
click at [460, 147] on div "hero. moveUp press enter hero. moveDown press enter hero. moveLeft press enter …" at bounding box center [473, 144] width 182 height 81
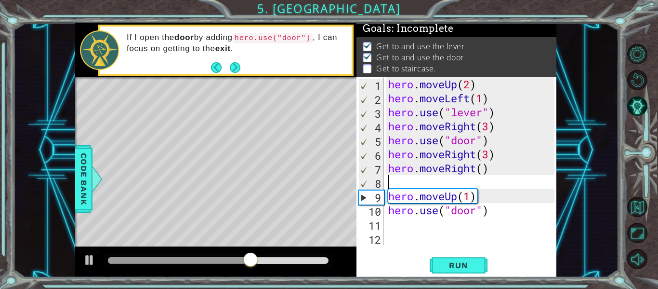
click at [480, 172] on div "hero . moveUp ( 2 ) hero . moveLeft ( 1 ) hero . use ( "lever" ) hero . moveRig…" at bounding box center [472, 175] width 173 height 196
click at [487, 173] on div "hero . moveUp ( 2 ) hero . moveLeft ( 1 ) hero . use ( "lever" ) hero . moveRig…" at bounding box center [472, 175] width 173 height 196
click at [513, 172] on div "hero . moveUp ( 2 ) hero . moveLeft ( 1 ) hero . use ( "lever" ) hero . moveRig…" at bounding box center [472, 175] width 173 height 196
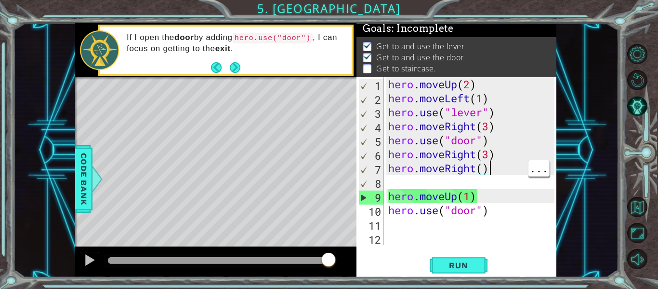
click at [482, 172] on div "hero . moveUp ( 2 ) hero . moveLeft ( 1 ) hero . use ( "lever" ) hero . moveRig…" at bounding box center [472, 175] width 173 height 196
click at [464, 205] on div "hero . moveUp ( 2 ) hero . moveLeft ( 1 ) hero . use ( "lever" ) hero . moveRig…" at bounding box center [472, 175] width 173 height 196
type textarea "hero.use("door")"
click at [462, 269] on span "Run" at bounding box center [458, 265] width 38 height 10
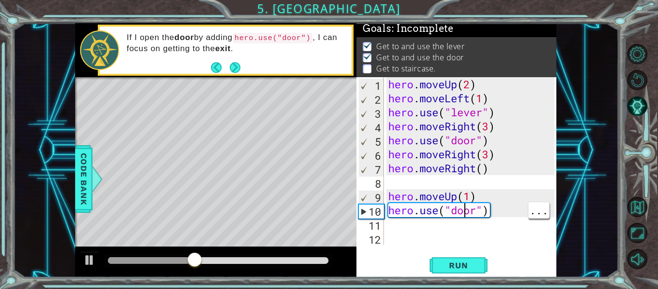
click at [485, 175] on div "hero . moveUp ( 2 ) hero . moveLeft ( 1 ) hero . use ( "lever" ) hero . moveRig…" at bounding box center [472, 175] width 173 height 196
click at [464, 173] on div "hero . moveUp ( 2 ) hero . moveLeft ( 1 ) hero . use ( "lever" ) hero . moveRig…" at bounding box center [472, 175] width 173 height 196
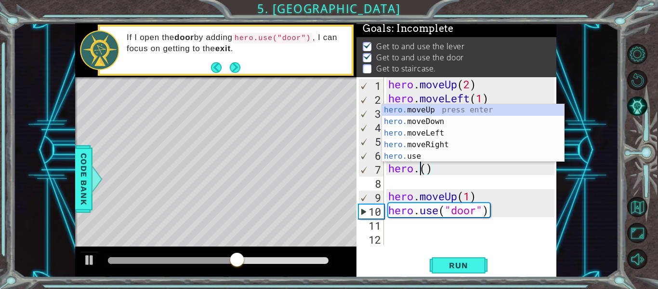
click at [460, 115] on div "hero. moveUp press enter hero. moveDown press enter hero. moveLeft press enter …" at bounding box center [473, 144] width 182 height 81
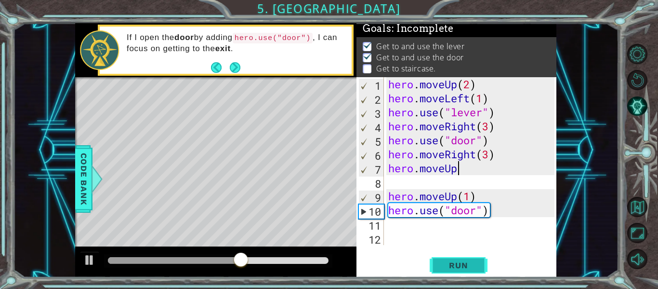
click at [476, 274] on button "Run" at bounding box center [459, 265] width 58 height 20
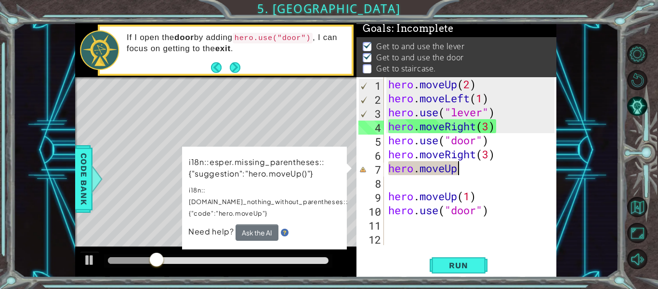
click at [453, 172] on div "hero . moveUp ( 2 ) hero . moveLeft ( 1 ) hero . use ( "lever" ) hero . moveRig…" at bounding box center [472, 175] width 173 height 196
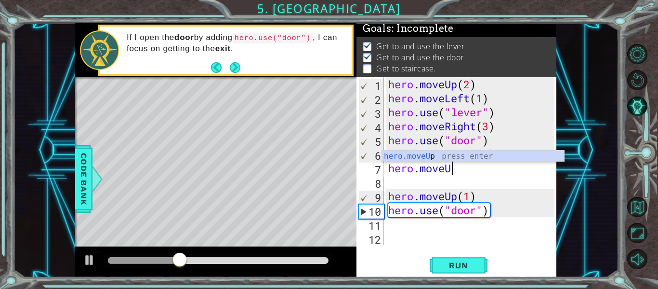
type textarea "hero.move"
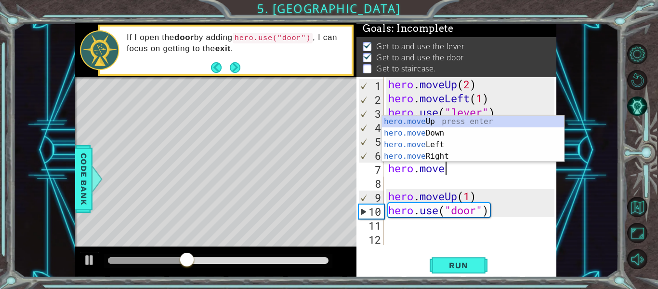
click at [463, 120] on div "hero.move Up press enter hero.move Down press enter hero.move Left press enter …" at bounding box center [473, 150] width 182 height 69
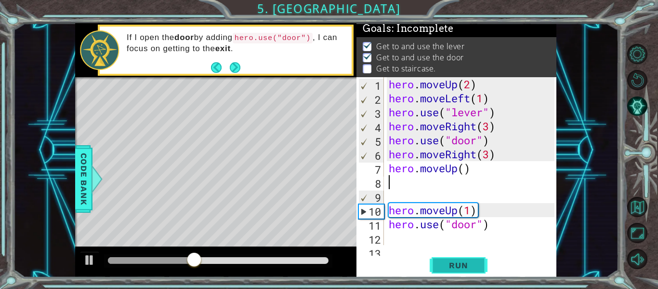
click at [467, 275] on button "Run" at bounding box center [459, 265] width 58 height 20
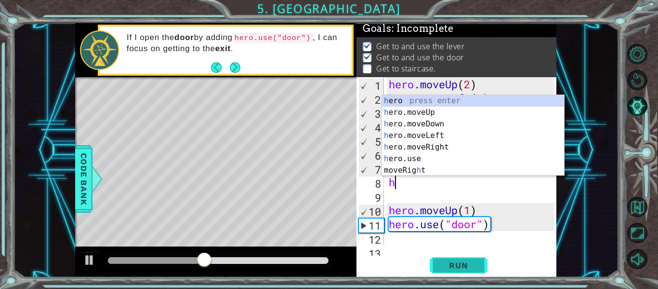
type textarea "her"
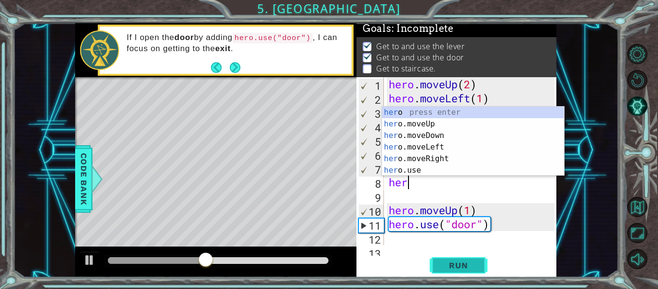
scroll to position [0, 0]
click at [461, 159] on div "her o press enter her o.moveUp press enter her o.moveDown press enter her o.mov…" at bounding box center [473, 152] width 182 height 93
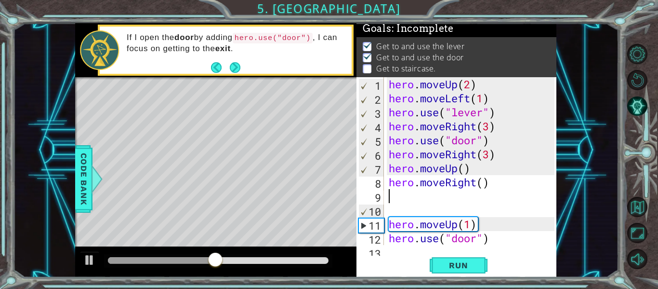
scroll to position [0, 0]
click at [483, 184] on div "hero . moveUp ( 2 ) hero . moveLeft ( 1 ) hero . use ( "lever" ) hero . moveRig…" at bounding box center [473, 175] width 172 height 196
click at [465, 267] on span "Run" at bounding box center [458, 265] width 38 height 10
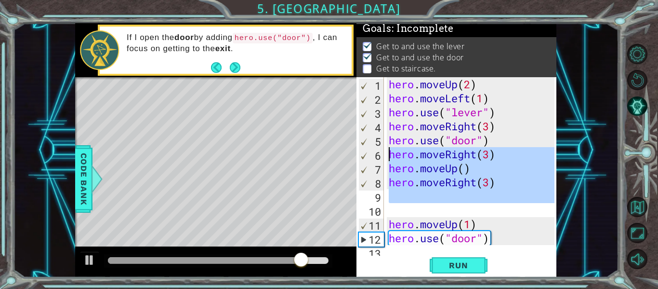
drag, startPoint x: 525, startPoint y: 208, endPoint x: 388, endPoint y: 156, distance: 146.6
click at [388, 156] on div "hero . moveUp ( 2 ) hero . moveLeft ( 1 ) hero . use ( "lever" ) hero . moveRig…" at bounding box center [473, 175] width 172 height 196
type textarea "\"
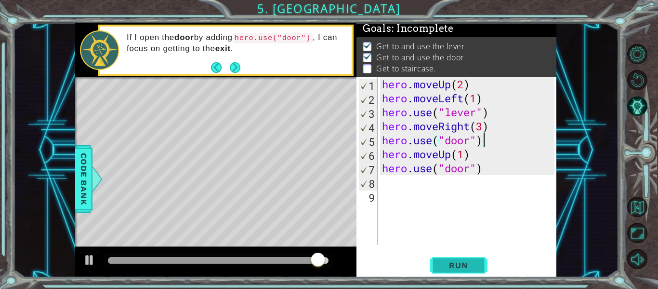
click at [438, 266] on button "Run" at bounding box center [459, 265] width 58 height 20
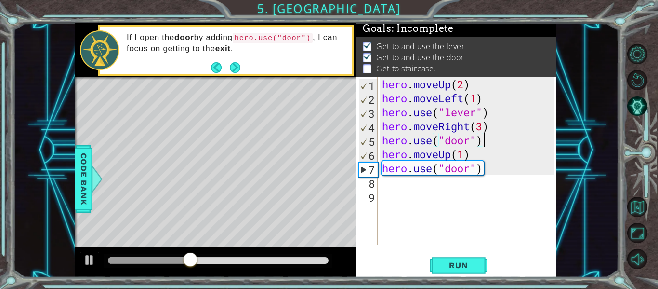
click at [489, 169] on div "hero . moveUp ( 2 ) hero . moveLeft ( 1 ) hero . use ( "lever" ) hero . moveRig…" at bounding box center [469, 175] width 179 height 196
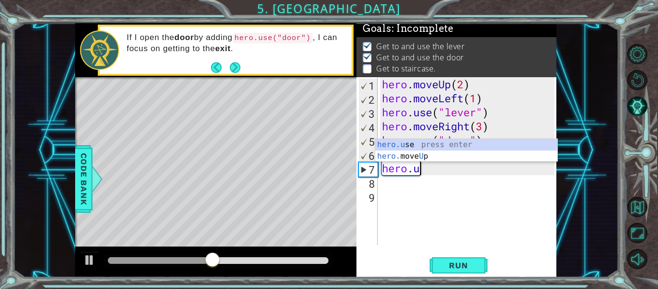
type textarea "hero."
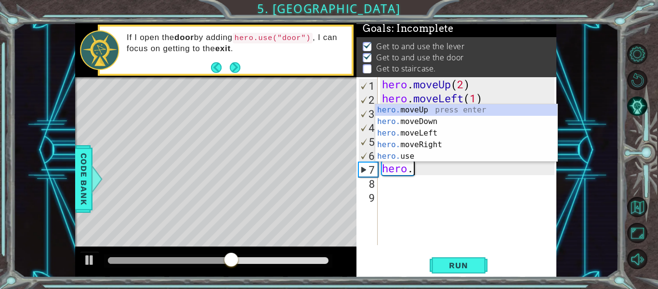
click at [456, 116] on div "hero. moveUp press enter hero. moveDown press enter hero. moveLeft press enter …" at bounding box center [466, 144] width 182 height 81
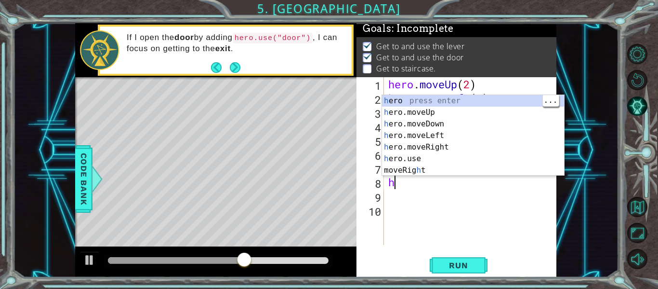
type textarea "he"
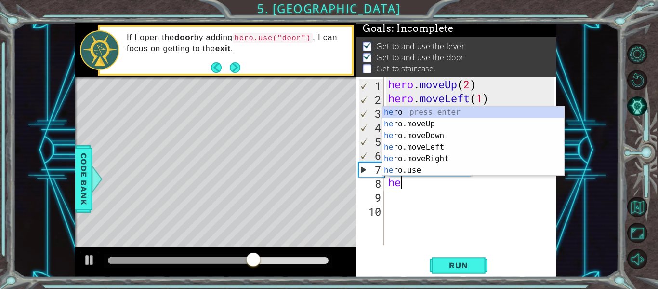
click at [460, 160] on div "he ro press enter he ro.moveUp press enter he ro.moveDown press enter he ro.mov…" at bounding box center [473, 152] width 182 height 93
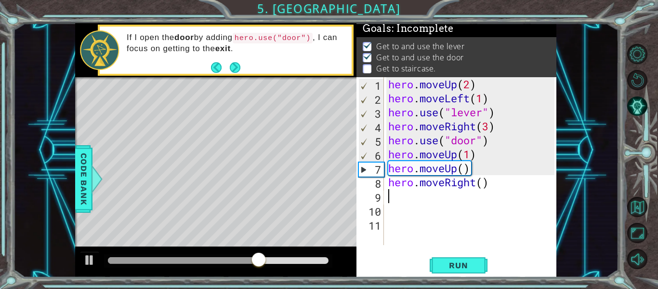
click at [478, 186] on div "hero . moveUp ( 2 ) hero . moveLeft ( 1 ) hero . use ( "lever" ) hero . moveRig…" at bounding box center [472, 175] width 173 height 196
click at [485, 186] on div "hero . moveUp ( 2 ) hero . moveLeft ( 1 ) hero . use ( "lever" ) hero . moveRig…" at bounding box center [472, 175] width 173 height 196
type textarea "hero.moveRight(3)"
click at [464, 269] on span "Run" at bounding box center [458, 265] width 38 height 10
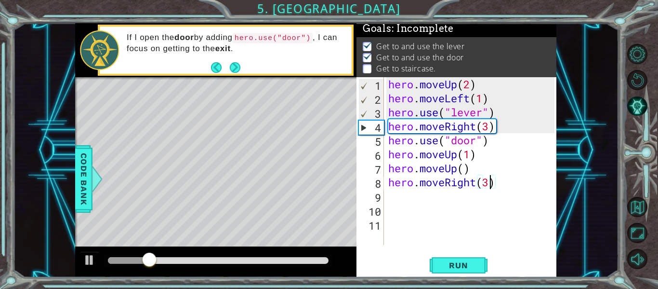
click at [469, 199] on div "hero . moveUp ( 2 ) hero . moveLeft ( 1 ) hero . use ( "lever" ) hero . moveRig…" at bounding box center [472, 175] width 173 height 196
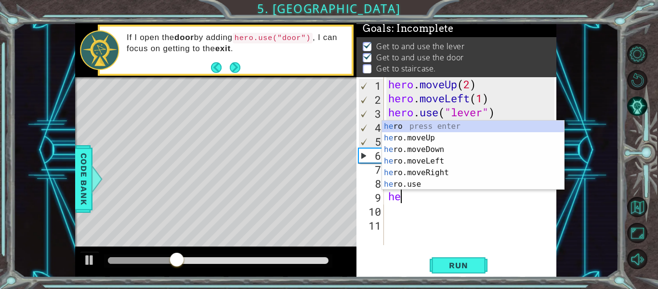
scroll to position [0, 0]
type textarea "hero"
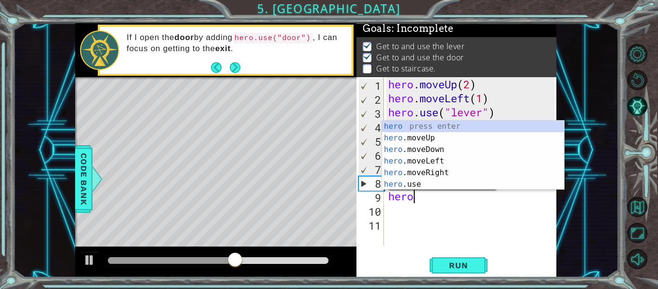
click at [473, 211] on div "hero . moveUp ( 2 ) hero . moveLeft ( 1 ) hero . use ( "lever" ) hero . moveRig…" at bounding box center [472, 175] width 173 height 196
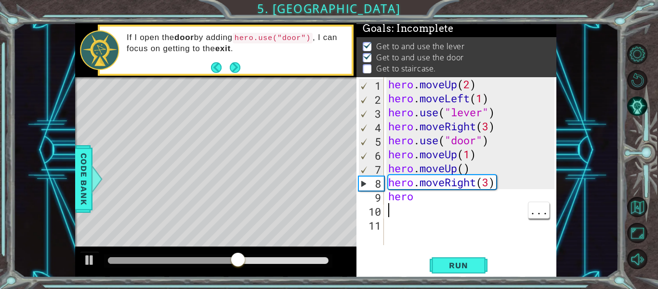
scroll to position [0, 0]
click at [495, 164] on div "hero . moveUp ( 2 ) hero . moveLeft ( 1 ) hero . use ( "lever" ) hero . moveRig…" at bounding box center [472, 175] width 173 height 196
type textarea "hero.moveUp()"
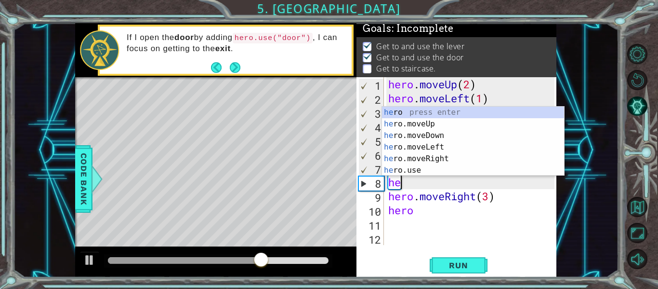
scroll to position [0, 0]
click at [458, 171] on div "her o press enter her o.moveUp press enter her o.moveDown press enter her o.mov…" at bounding box center [473, 152] width 182 height 93
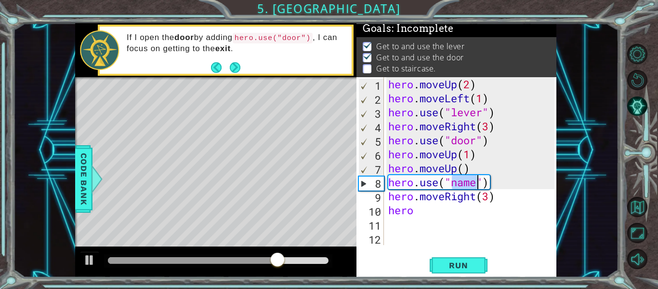
click at [467, 182] on div "hero . moveUp ( 2 ) hero . moveLeft ( 1 ) hero . use ( "lever" ) hero . moveRig…" at bounding box center [472, 175] width 173 height 196
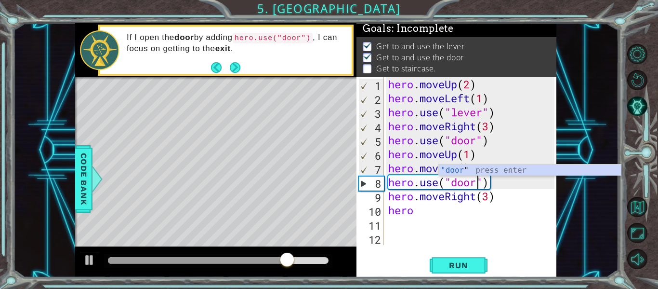
scroll to position [0, 4]
click at [471, 267] on span "Run" at bounding box center [458, 265] width 38 height 10
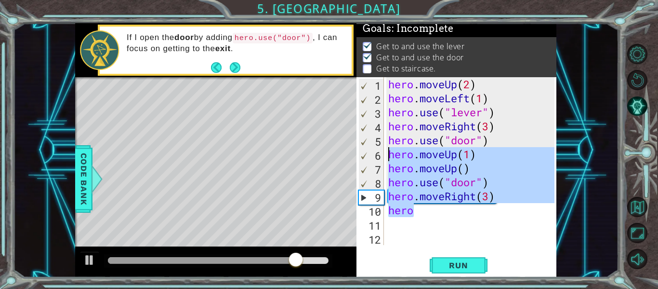
drag, startPoint x: 527, startPoint y: 208, endPoint x: 390, endPoint y: 159, distance: 145.6
click at [390, 159] on div "hero . moveUp ( 2 ) hero . moveLeft ( 1 ) hero . use ( "lever" ) hero . moveRig…" at bounding box center [472, 175] width 173 height 196
type textarea "\"
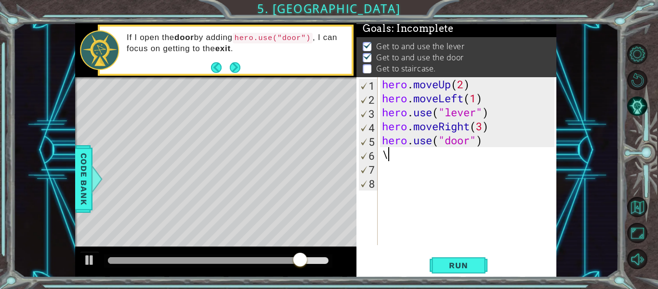
scroll to position [0, 0]
click at [464, 273] on button "Run" at bounding box center [459, 265] width 58 height 20
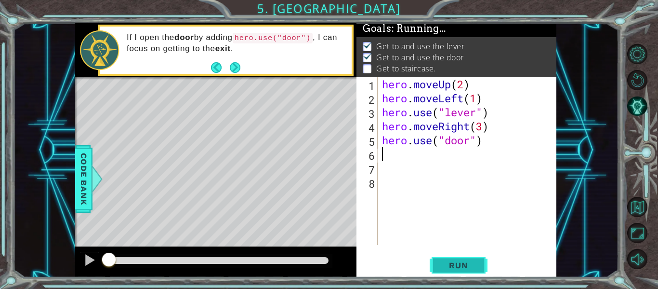
click at [472, 263] on span "Run" at bounding box center [458, 265] width 38 height 10
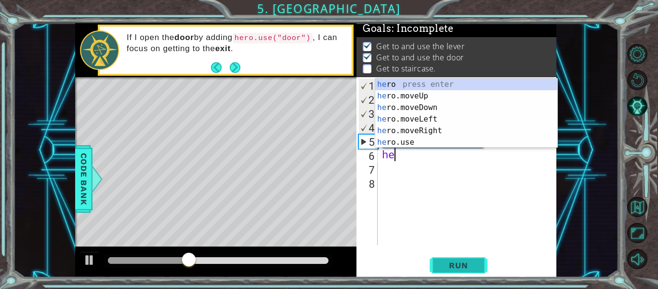
type textarea "her"
click at [452, 99] on div "her o press enter her o.moveUp press enter her o.moveDown press enter her o.mov…" at bounding box center [466, 125] width 182 height 93
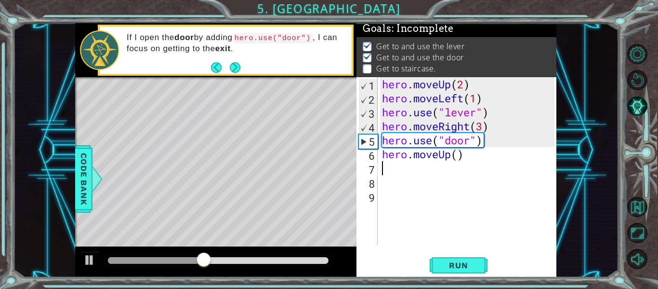
click at [456, 152] on div "hero . moveUp ( 2 ) hero . moveLeft ( 1 ) hero . use ( "lever" ) hero . moveRig…" at bounding box center [469, 175] width 179 height 196
type textarea "hero.moveUp(2)"
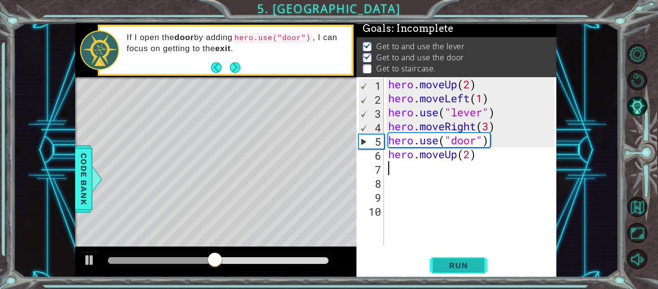
click at [468, 260] on button "Run" at bounding box center [459, 265] width 58 height 20
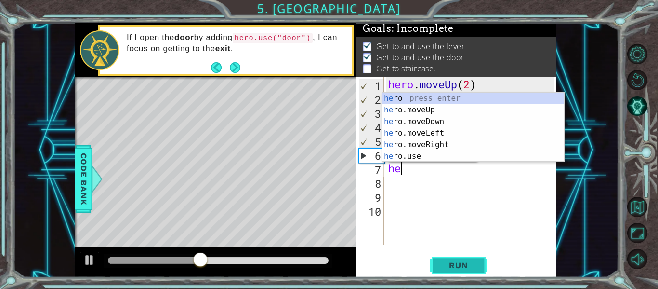
type textarea "her"
click at [453, 142] on div "her o press enter her o.moveUp press enter her o.moveDown press enter her o.mov…" at bounding box center [473, 139] width 182 height 93
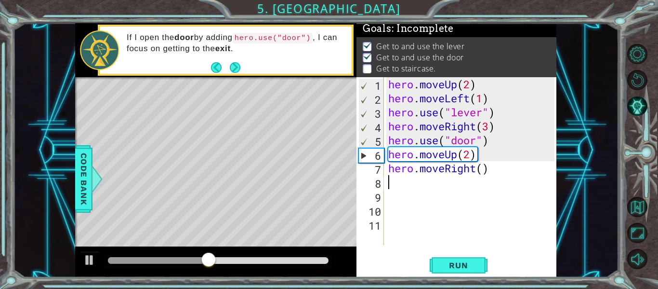
scroll to position [0, 0]
click at [463, 272] on button "Run" at bounding box center [459, 265] width 58 height 20
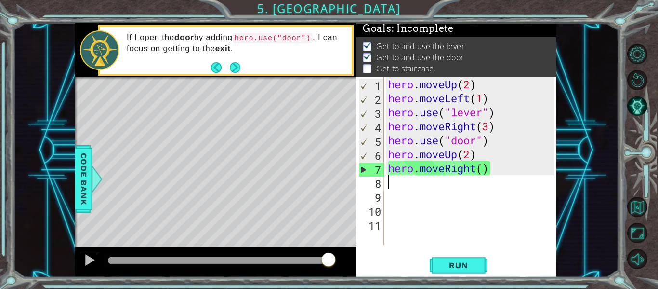
click at [474, 168] on div "hero . moveUp ( 2 ) hero . moveLeft ( 1 ) hero . use ( "lever" ) hero . moveRig…" at bounding box center [472, 175] width 173 height 196
type textarea "hero.moveRight()"
click at [546, 172] on span "..." at bounding box center [539, 168] width 21 height 16
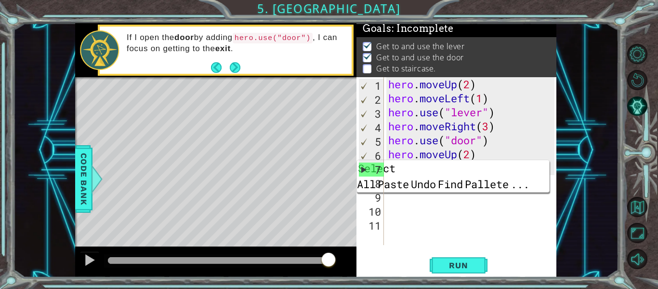
click at [491, 242] on div "hero . moveUp ( 2 ) hero . moveLeft ( 1 ) hero . use ( "lever" ) hero . moveRig…" at bounding box center [472, 175] width 173 height 196
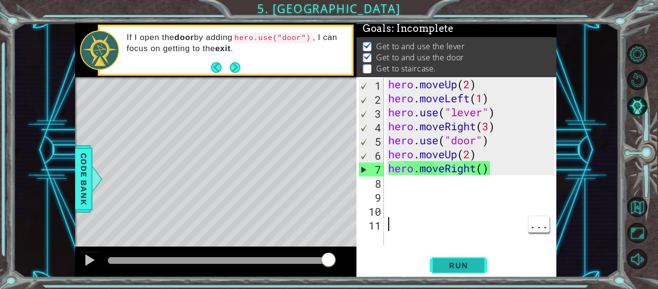
click at [471, 272] on button "Run" at bounding box center [459, 265] width 58 height 20
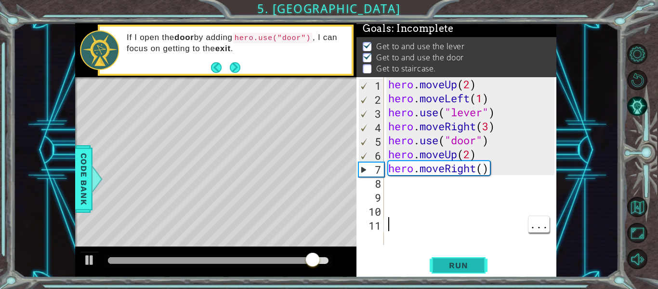
click at [472, 273] on button "Run" at bounding box center [459, 265] width 58 height 20
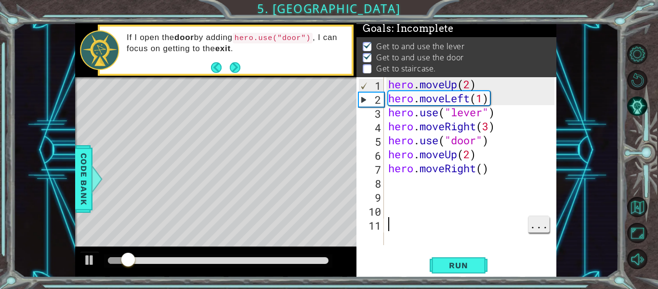
click at [545, 230] on span "..." at bounding box center [539, 224] width 21 height 16
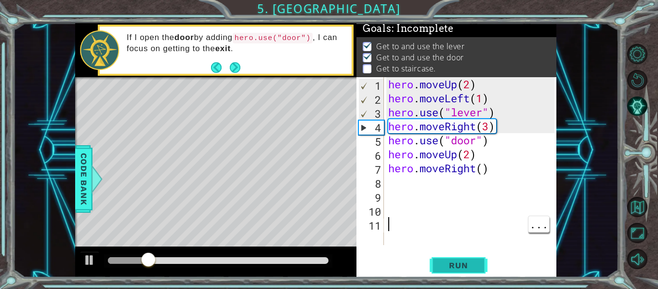
click at [506, 256] on div "Run" at bounding box center [458, 265] width 200 height 20
click at [477, 259] on button "Run" at bounding box center [459, 265] width 58 height 20
click at [365, 68] on p at bounding box center [367, 68] width 9 height 9
click at [370, 76] on div "Get to and use the lever Get to and use the door Get to staircase." at bounding box center [457, 58] width 200 height 42
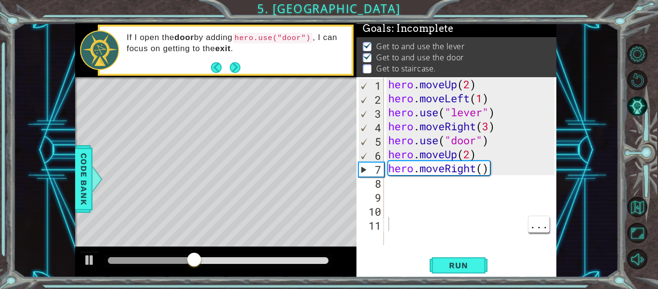
click at [483, 170] on div "hero . moveUp ( 2 ) hero . moveLeft ( 1 ) hero . use ( "lever" ) hero . moveRig…" at bounding box center [472, 175] width 173 height 196
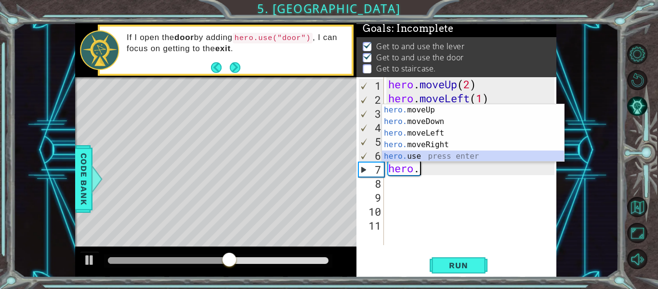
click at [438, 152] on div "hero. moveUp press enter hero. moveDown press enter hero. moveLeft press enter …" at bounding box center [473, 144] width 182 height 81
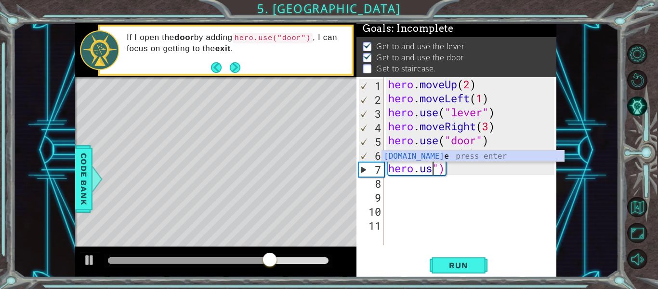
scroll to position [0, 2]
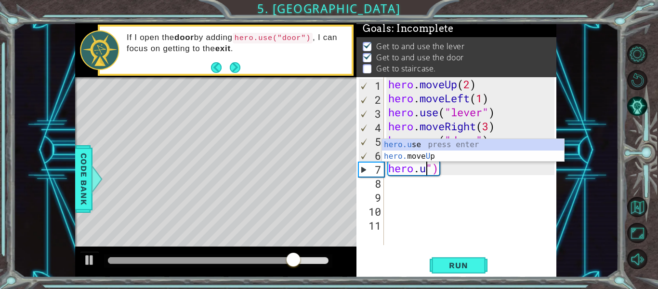
click at [449, 174] on div "hero . moveUp ( 2 ) hero . moveLeft ( 1 ) hero . use ( "lever" ) hero . moveRig…" at bounding box center [472, 175] width 173 height 196
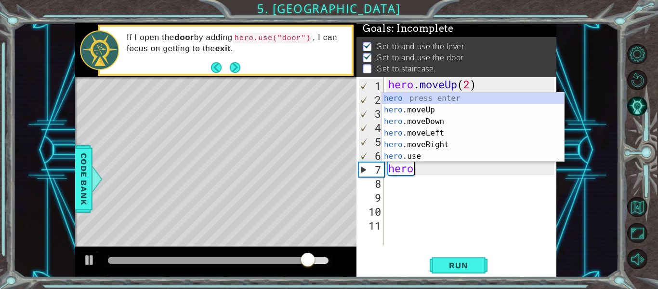
scroll to position [0, 1]
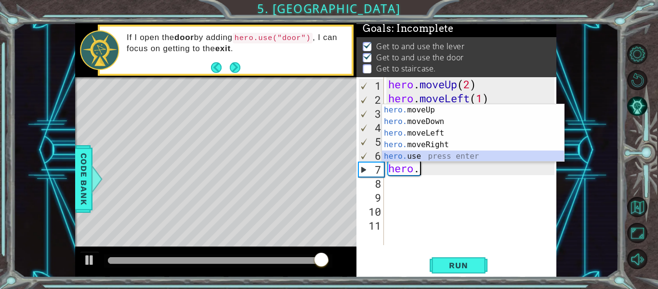
click at [444, 156] on div "hero. moveUp press enter hero. moveDown press enter hero. moveLeft press enter …" at bounding box center [473, 144] width 182 height 81
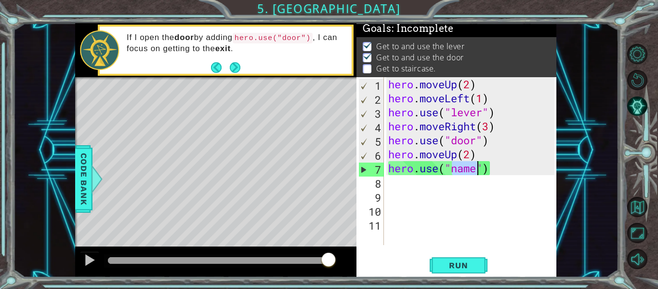
click at [461, 168] on div "hero . moveUp ( 2 ) hero . moveLeft ( 1 ) hero . use ( "lever" ) hero . moveRig…" at bounding box center [470, 161] width 168 height 168
click at [461, 168] on div "hero . moveUp ( 2 ) hero . moveLeft ( 1 ) hero . use ( "lever" ) hero . moveRig…" at bounding box center [472, 175] width 173 height 196
click at [465, 170] on div "hero . moveUp ( 2 ) hero . moveLeft ( 1 ) hero . use ( "lever" ) hero . moveRig…" at bounding box center [470, 161] width 168 height 168
click at [465, 170] on div "hero . moveUp ( 2 ) hero . moveLeft ( 1 ) hero . use ( "lever" ) hero . moveRig…" at bounding box center [472, 175] width 173 height 196
click at [465, 170] on div "hero . moveUp ( 2 ) hero . moveLeft ( 1 ) hero . use ( "lever" ) hero . moveRig…" at bounding box center [470, 161] width 168 height 168
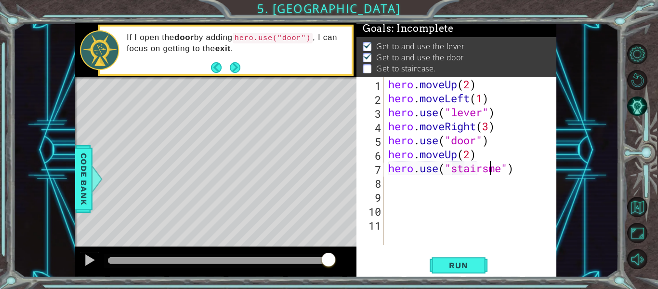
scroll to position [0, 0]
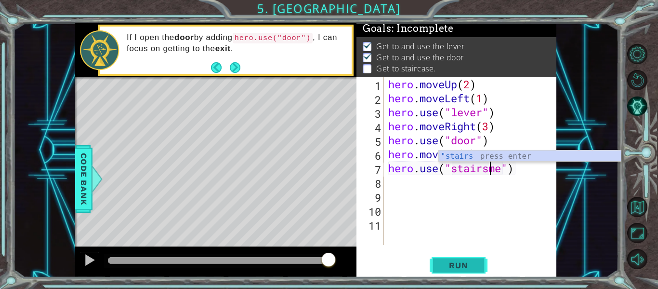
click at [479, 269] on button "Run" at bounding box center [459, 265] width 58 height 20
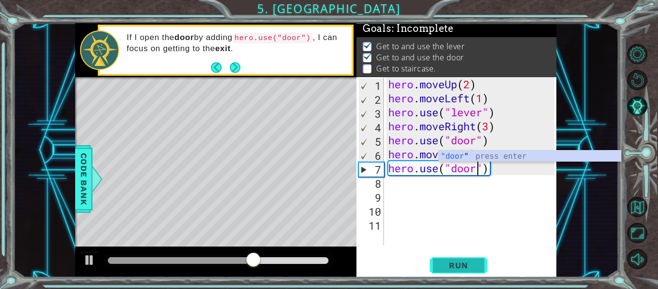
scroll to position [0, 4]
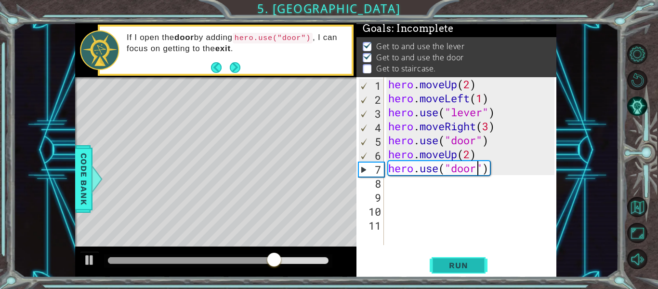
click at [458, 273] on button "Run" at bounding box center [459, 265] width 58 height 20
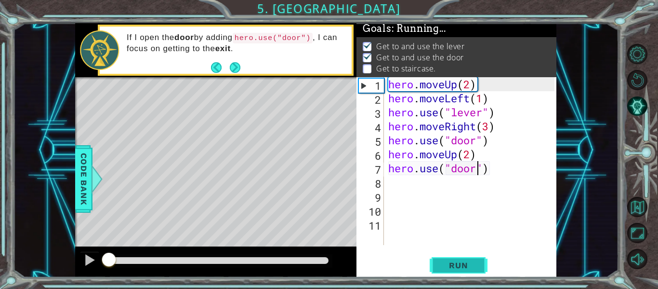
click at [464, 274] on button "Run" at bounding box center [459, 265] width 58 height 20
click at [457, 259] on button "Run" at bounding box center [459, 265] width 58 height 20
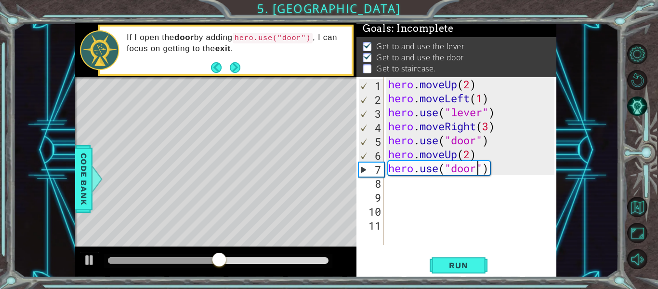
click at [498, 167] on div "hero . moveUp ( 2 ) hero . moveLeft ( 1 ) hero . use ( "lever" ) hero . moveRig…" at bounding box center [472, 175] width 173 height 196
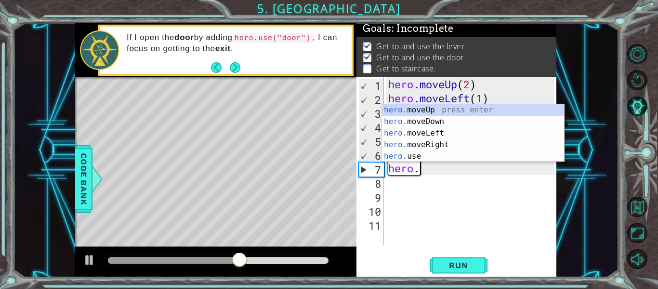
scroll to position [0, 1]
click at [456, 151] on div "hero. moveUp press enter hero. moveDown press enter hero. moveLeft press enter …" at bounding box center [473, 144] width 182 height 81
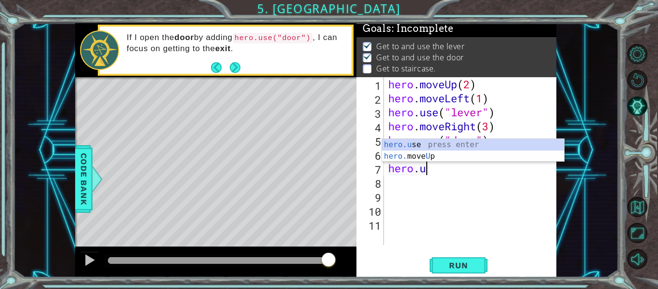
scroll to position [0, 0]
type textarea "h"
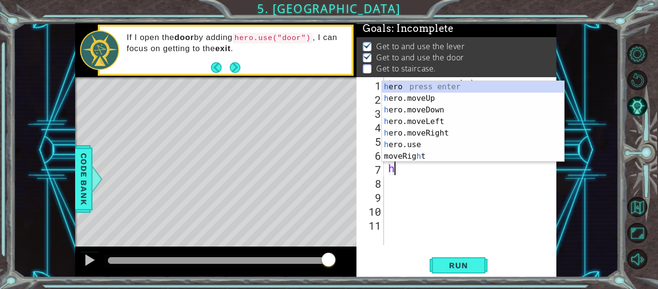
scroll to position [0, 0]
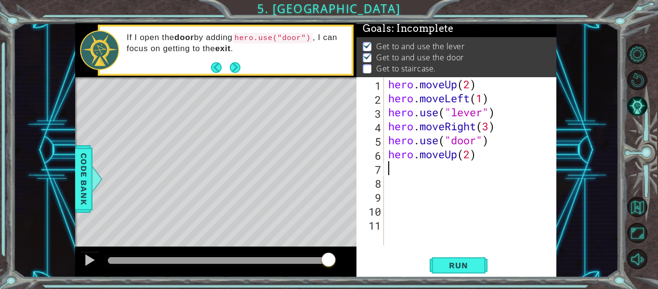
type textarea "hero.moveUp(2)"
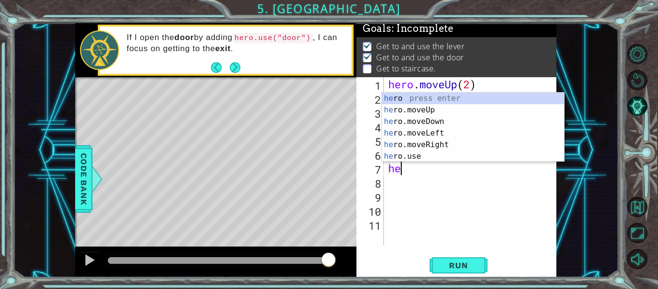
click at [451, 161] on div "he ro press enter he ro.moveUp press enter he ro.moveDown press enter he ro.mov…" at bounding box center [473, 139] width 182 height 93
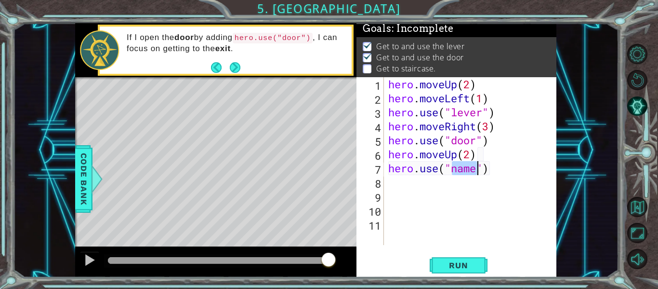
click at [468, 171] on div "hero . moveUp ( 2 ) hero . moveLeft ( 1 ) hero . use ( "lever" ) hero . moveRig…" at bounding box center [472, 175] width 173 height 196
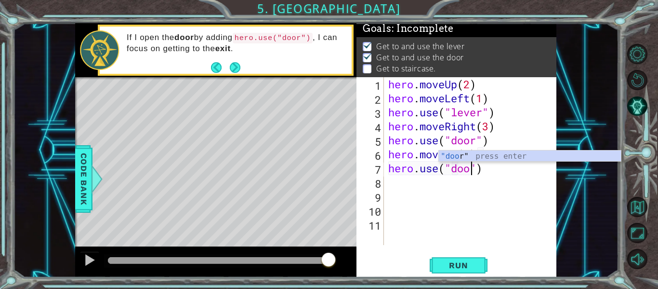
type textarea "hero.use("door")"
click at [460, 184] on div "hero . moveUp ( 2 ) hero . moveLeft ( 1 ) hero . use ( "lever" ) hero . moveRig…" at bounding box center [472, 175] width 173 height 196
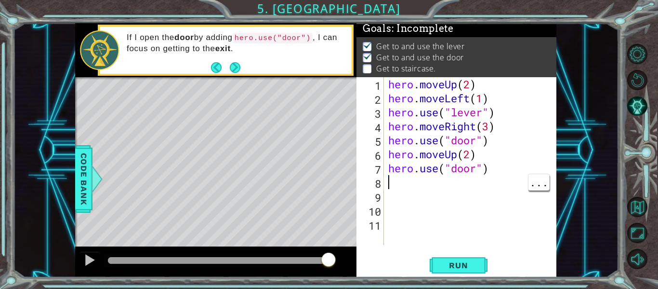
scroll to position [0, 0]
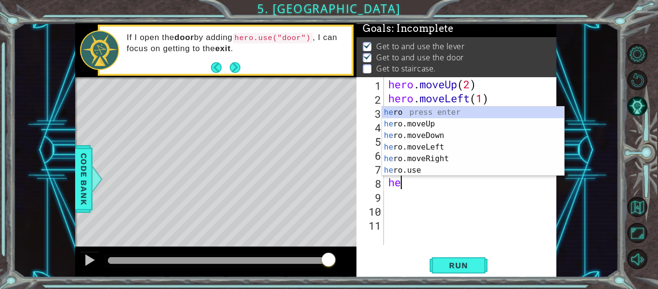
type textarea "her"
click at [464, 159] on div "her o press enter her o.moveUp press enter her o.moveDown press enter her o.mov…" at bounding box center [473, 152] width 182 height 93
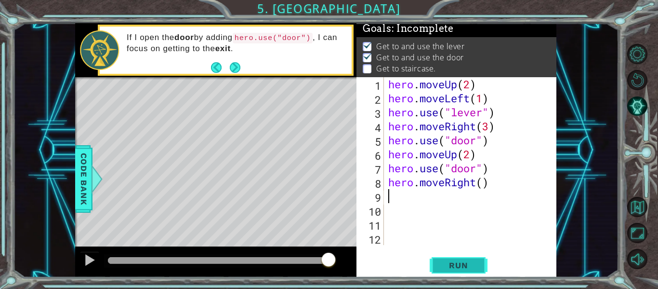
click at [464, 269] on span "Run" at bounding box center [458, 265] width 38 height 10
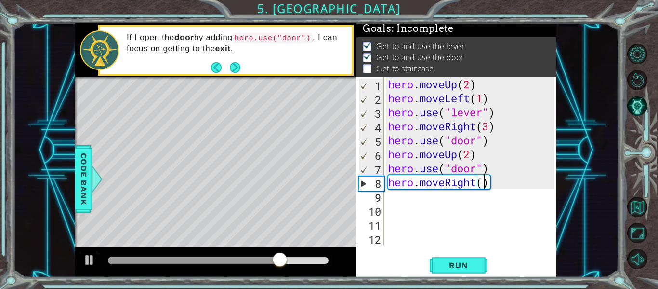
click at [485, 184] on div "hero . moveUp ( 2 ) hero . moveLeft ( 1 ) hero . use ( "lever" ) hero . moveRig…" at bounding box center [472, 175] width 173 height 196
type textarea "hero.moveRight()"
click at [471, 266] on span "Run" at bounding box center [458, 265] width 38 height 10
click at [464, 193] on div "hero . moveUp ( 2 ) hero . moveLeft ( 1 ) hero . use ( "lever" ) hero . moveRig…" at bounding box center [472, 175] width 173 height 196
type textarea "hero.moveRight()"
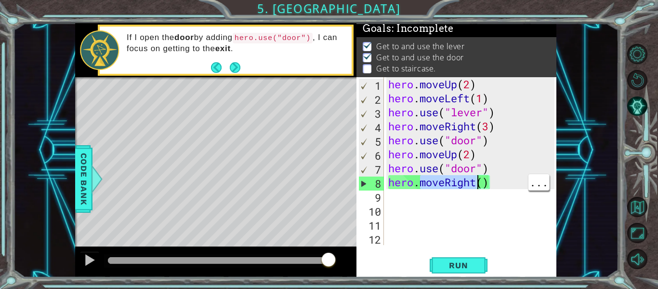
click at [461, 178] on div "hero . moveUp ( 2 ) hero . moveLeft ( 1 ) hero . use ( "lever" ) hero . moveRig…" at bounding box center [472, 175] width 173 height 196
click at [459, 185] on div "hero . moveUp ( 2 ) hero . moveLeft ( 1 ) hero . use ( "lever" ) hero . moveRig…" at bounding box center [472, 175] width 173 height 196
click at [457, 188] on div "hero . moveUp ( 2 ) hero . moveLeft ( 1 ) hero . use ( "lever" ) hero . moveRig…" at bounding box center [472, 175] width 173 height 196
click at [464, 183] on div "hero . moveUp ( 2 ) hero . moveLeft ( 1 ) hero . use ( "lever" ) hero . moveRig…" at bounding box center [472, 175] width 173 height 196
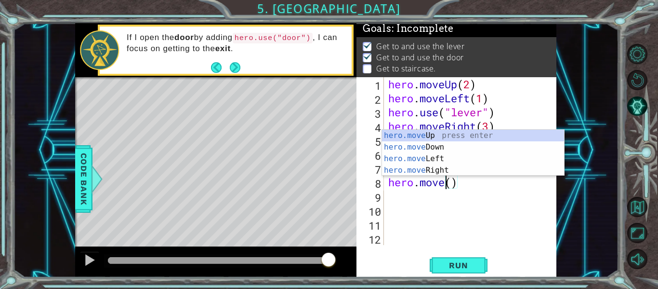
click at [452, 160] on div "hero.move Up press enter hero.move Down press enter hero.move Left press enter …" at bounding box center [473, 164] width 182 height 69
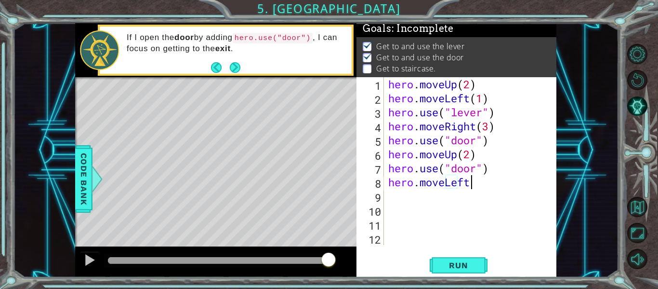
type textarea "hero.moveLeft"
click at [464, 258] on button "Run" at bounding box center [459, 265] width 58 height 20
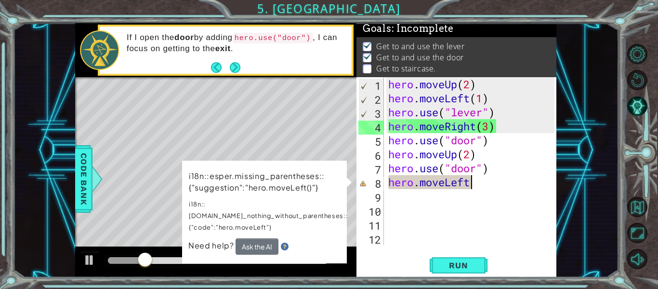
click at [481, 185] on div "hero . moveUp ( 2 ) hero . moveLeft ( 1 ) hero . use ( "lever" ) hero . moveRig…" at bounding box center [472, 175] width 173 height 196
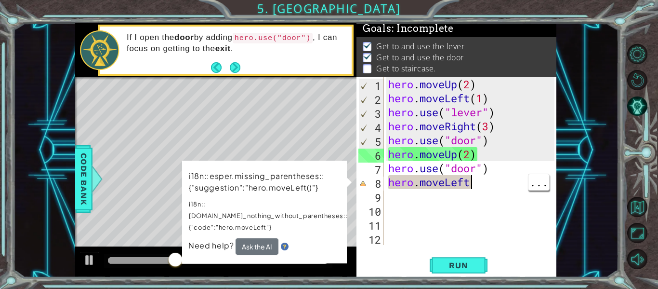
click at [500, 219] on div "hero . moveUp ( 2 ) hero . moveLeft ( 1 ) hero . use ( "lever" ) hero . moveRig…" at bounding box center [472, 175] width 173 height 196
click at [493, 198] on div "hero . moveUp ( 2 ) hero . moveLeft ( 1 ) hero . use ( "lever" ) hero . moveRig…" at bounding box center [472, 175] width 173 height 196
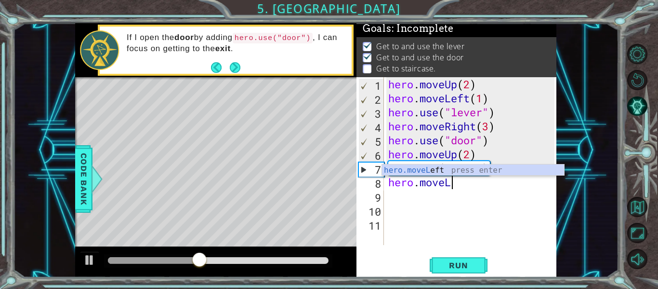
type textarea "hero.move"
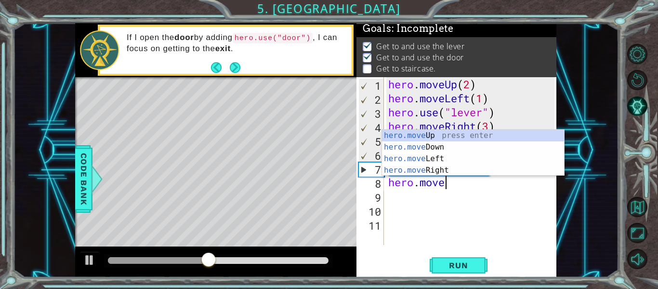
click at [410, 158] on div "hero.move Up press enter hero.move Down press enter hero.move Left press enter …" at bounding box center [473, 164] width 182 height 69
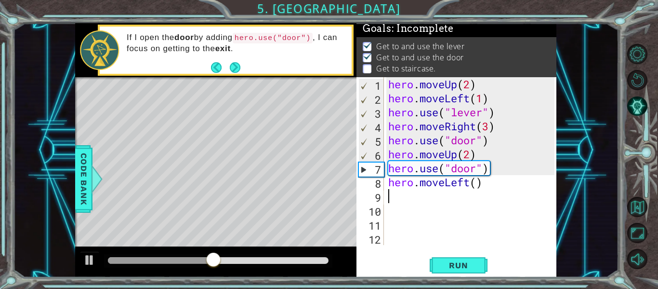
click at [482, 185] on div "hero . moveUp ( 2 ) hero . moveLeft ( 1 ) hero . use ( "lever" ) hero . moveRig…" at bounding box center [472, 175] width 173 height 196
click at [477, 186] on div "hero . moveUp ( 2 ) hero . moveLeft ( 1 ) hero . use ( "lever" ) hero . moveRig…" at bounding box center [472, 175] width 173 height 196
type textarea "hero.moveLeft(3)"
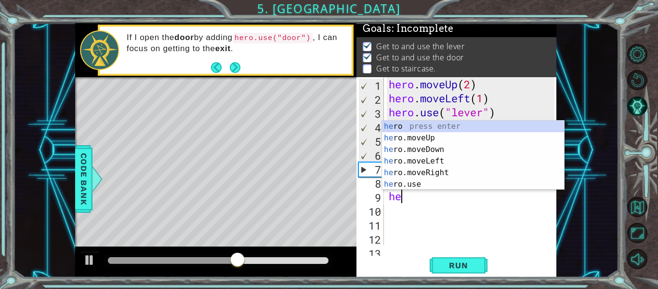
scroll to position [0, 0]
click at [435, 186] on div "her o press enter her o.moveUp press enter her o.moveDown press enter her o.mov…" at bounding box center [473, 166] width 182 height 93
type textarea "hero.use("name")"
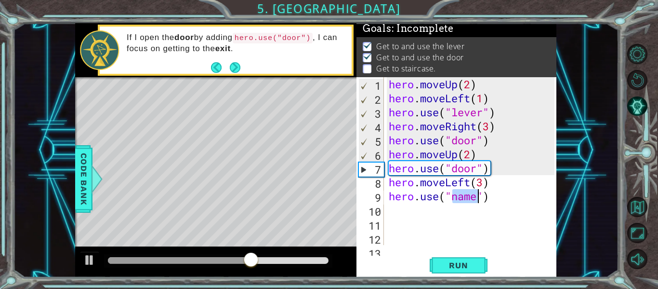
click at [460, 199] on div "hero . moveUp ( 2 ) hero . moveLeft ( 1 ) hero . use ( "lever" ) hero . moveRig…" at bounding box center [473, 175] width 172 height 196
click at [467, 199] on div "hero . moveUp ( 2 ) hero . moveLeft ( 1 ) hero . use ( "lever" ) hero . moveRig…" at bounding box center [473, 175] width 172 height 196
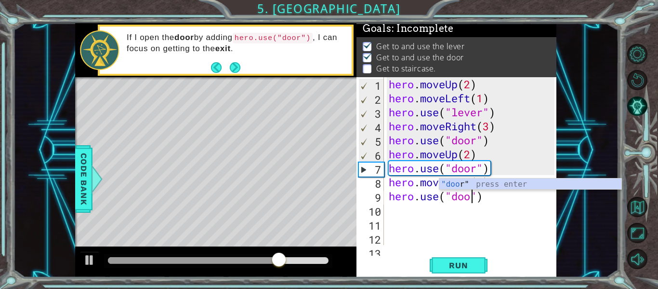
type textarea "hero.use("door")"
click at [510, 211] on div "hero . moveUp ( 2 ) hero . moveLeft ( 1 ) hero . use ( "lever" ) hero . moveRig…" at bounding box center [473, 175] width 172 height 196
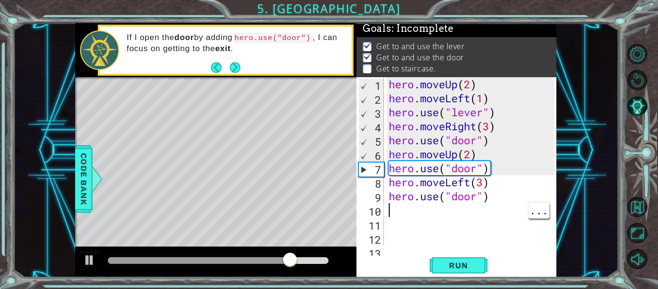
click at [506, 183] on div "hero . moveUp ( 2 ) hero . moveLeft ( 1 ) hero . use ( "lever" ) hero . moveRig…" at bounding box center [473, 175] width 172 height 196
type textarea "hero.moveLeft(3)"
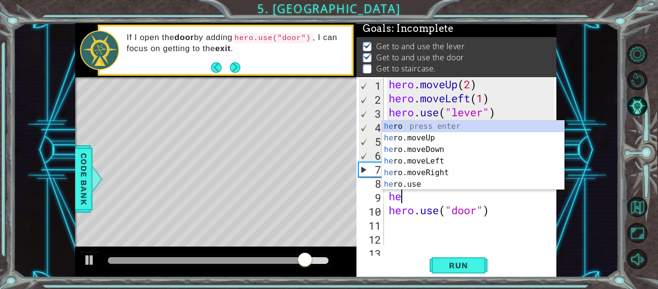
scroll to position [0, 0]
click at [454, 183] on div "hero press enter hero .moveUp press enter hero .moveDown press enter hero .move…" at bounding box center [473, 166] width 182 height 93
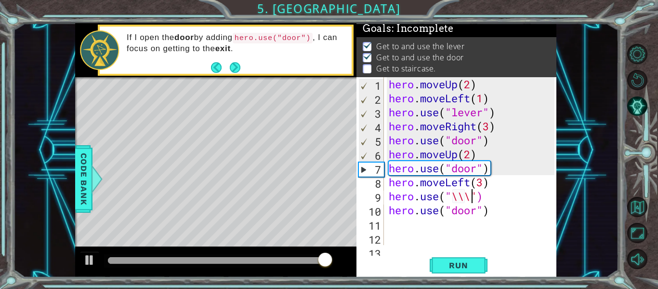
scroll to position [0, 4]
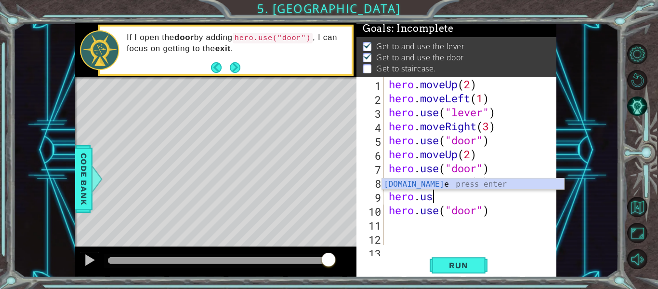
type textarea "hero."
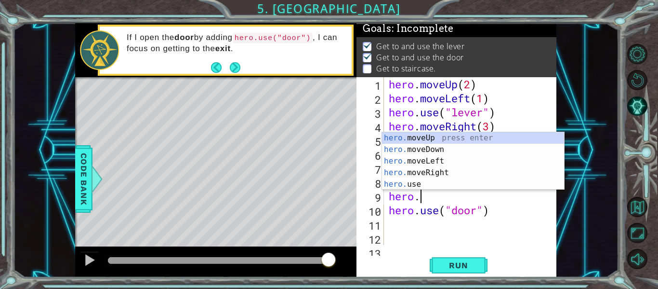
click at [462, 143] on div "hero. moveUp press enter hero. moveDown press enter hero. moveLeft press enter …" at bounding box center [473, 172] width 182 height 81
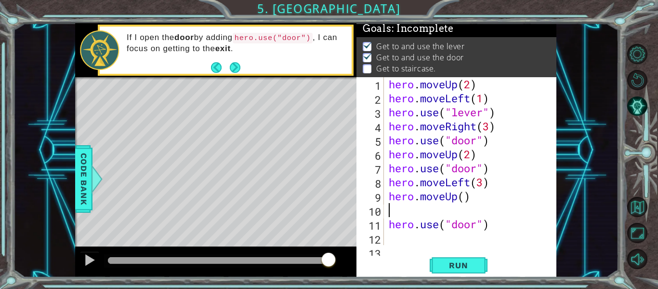
scroll to position [0, 0]
click at [466, 264] on span "Run" at bounding box center [458, 265] width 38 height 10
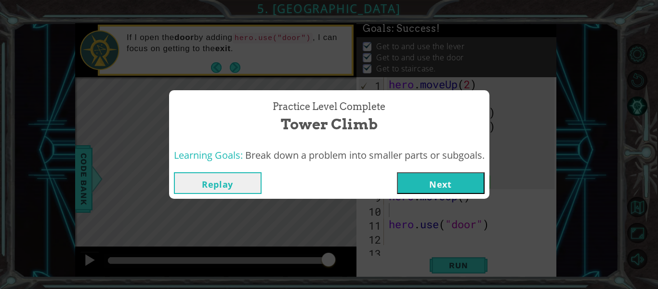
click at [401, 188] on button "Next" at bounding box center [441, 183] width 88 height 22
